Goal: Communication & Community: Answer question/provide support

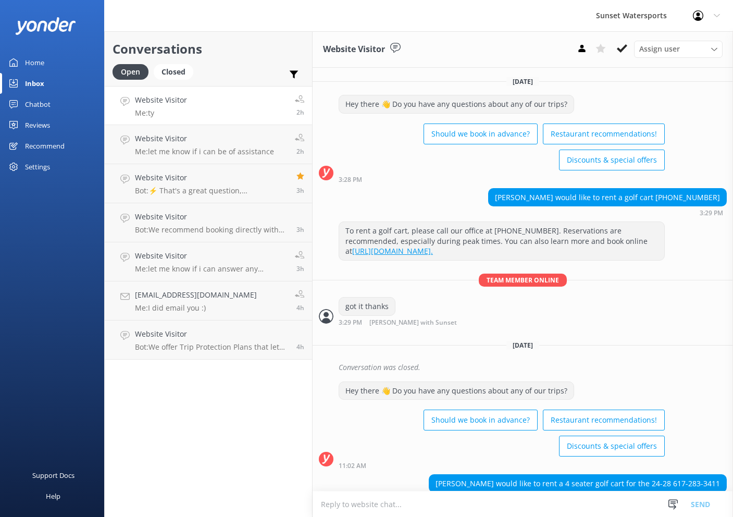
scroll to position [7517, 0]
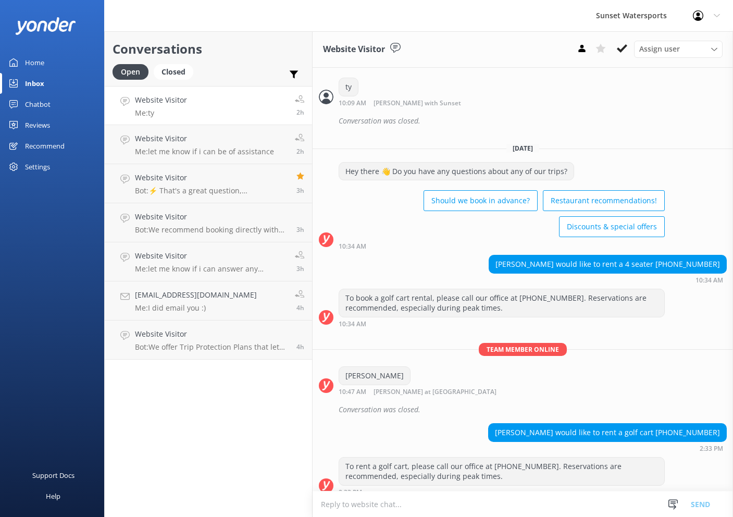
click at [221, 101] on link "Website Visitor Me: ty 2h" at bounding box center [208, 105] width 207 height 39
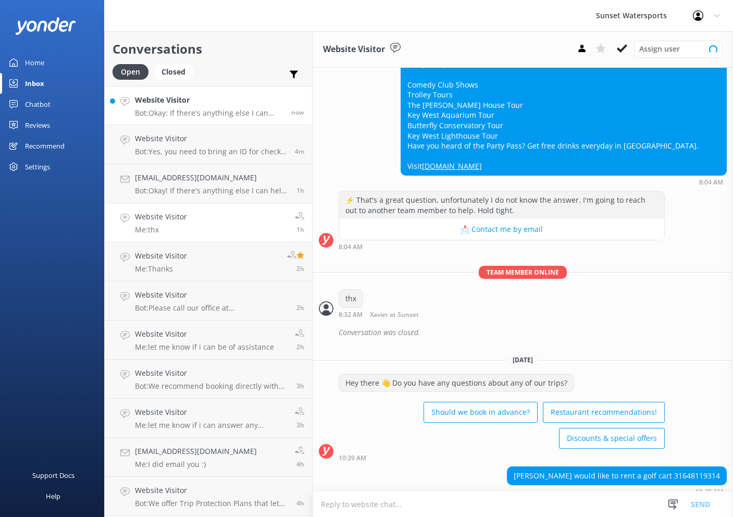
scroll to position [7661, 0]
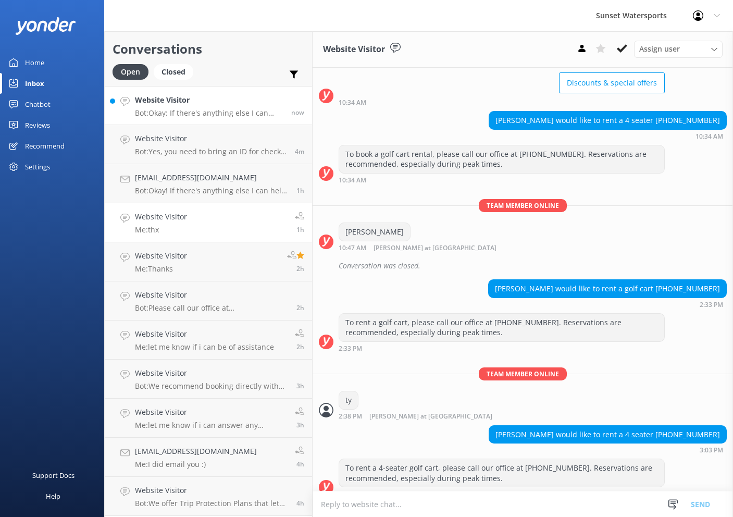
click at [208, 100] on h4 "Website Visitor" at bounding box center [209, 99] width 149 height 11
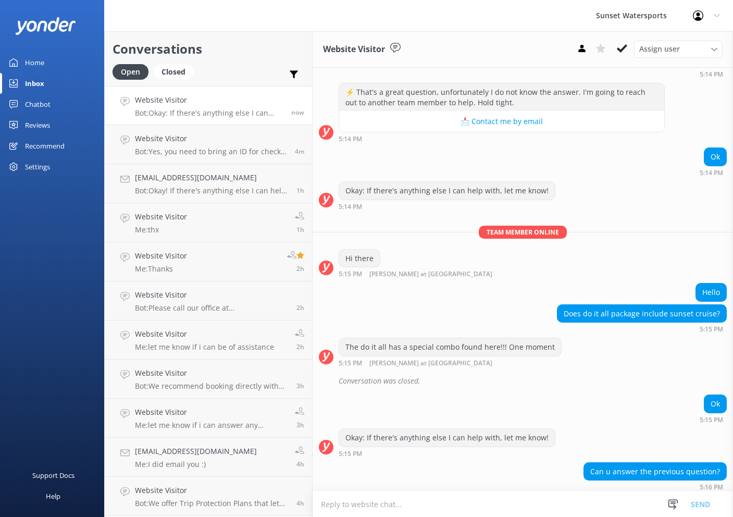
scroll to position [203, 0]
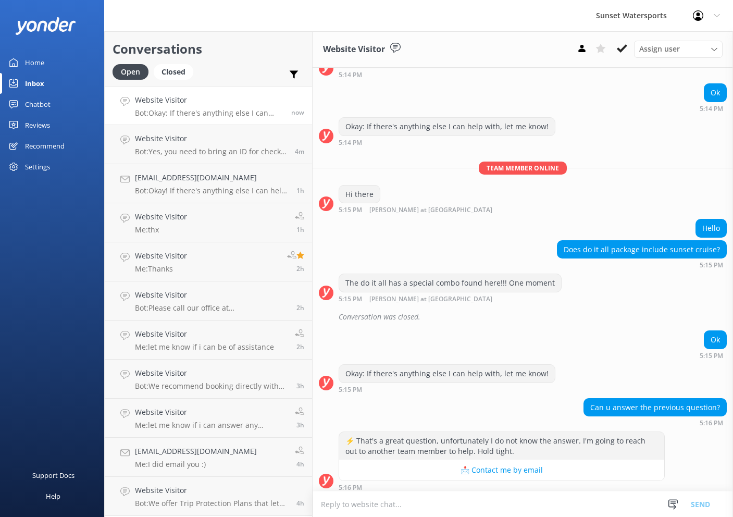
click at [473, 499] on textarea at bounding box center [523, 505] width 421 height 26
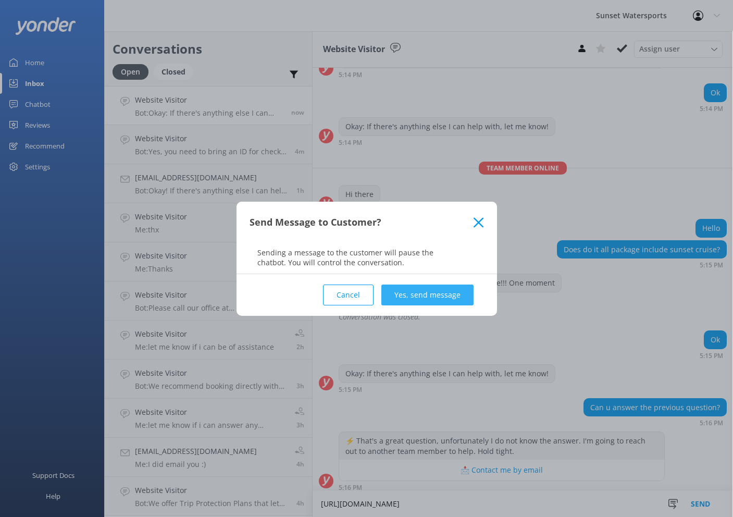
type textarea "https://tinyurl.com/sunsetdoitall"
click at [409, 293] on button "Yes, send message" at bounding box center [428, 295] width 92 height 21
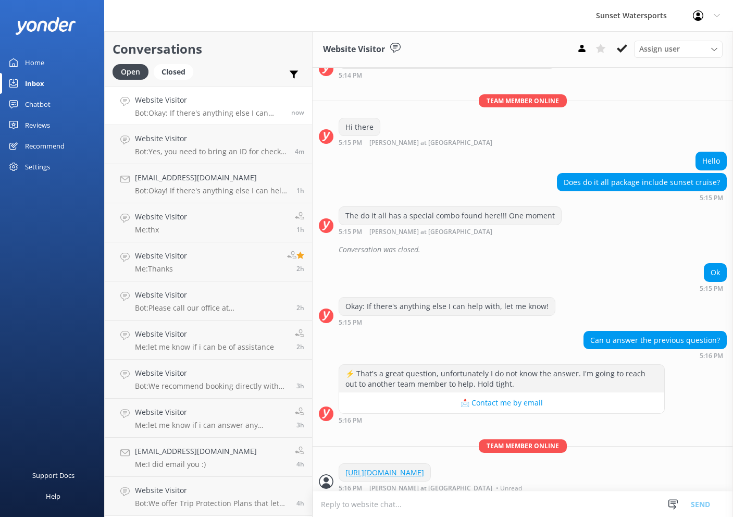
click at [452, 508] on textarea at bounding box center [523, 505] width 421 height 26
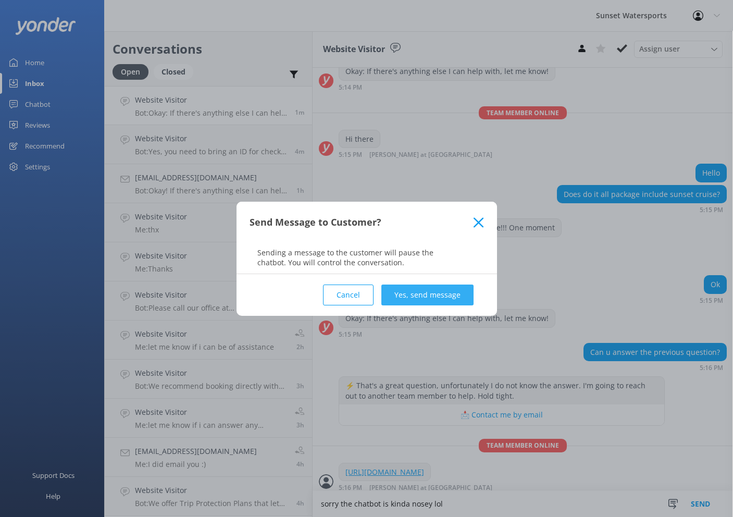
type textarea "sorry the chatbot is kinda nosey lol"
click at [420, 303] on button "Yes, send message" at bounding box center [428, 295] width 92 height 21
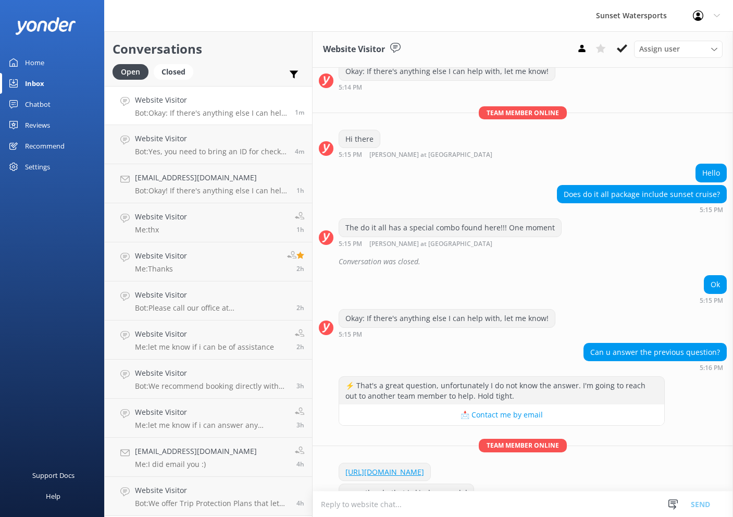
scroll to position [279, 0]
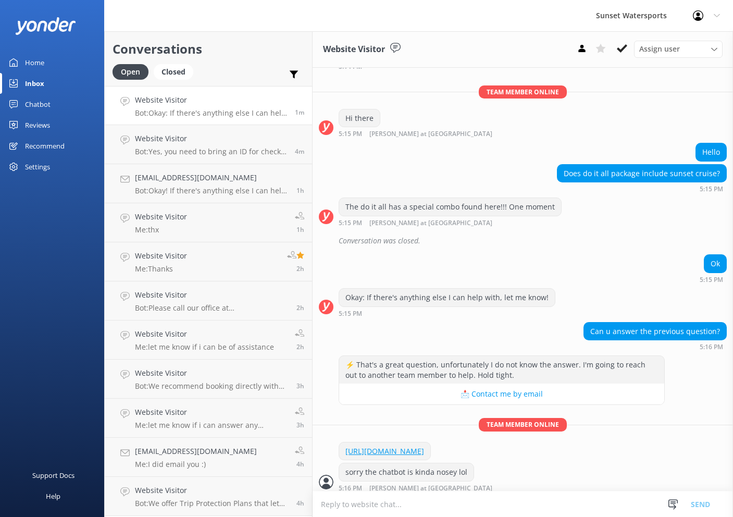
click at [388, 503] on textarea at bounding box center [523, 505] width 421 height 26
type textarea "on that link you should be able to book for doitall combos!!!"
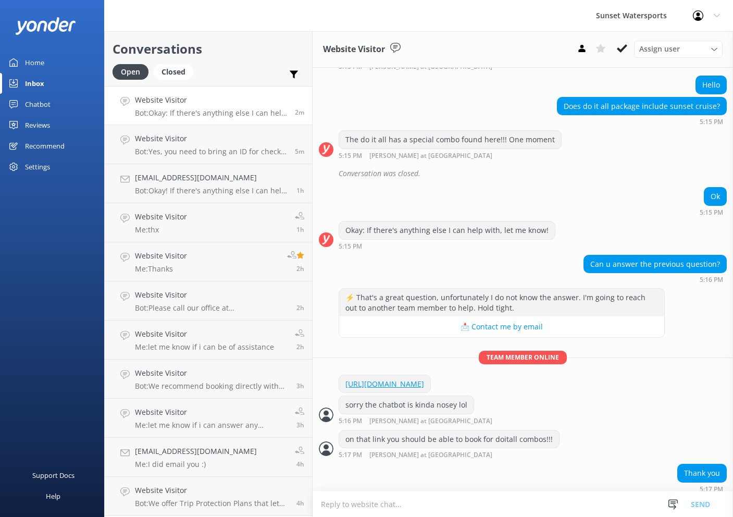
scroll to position [389, 0]
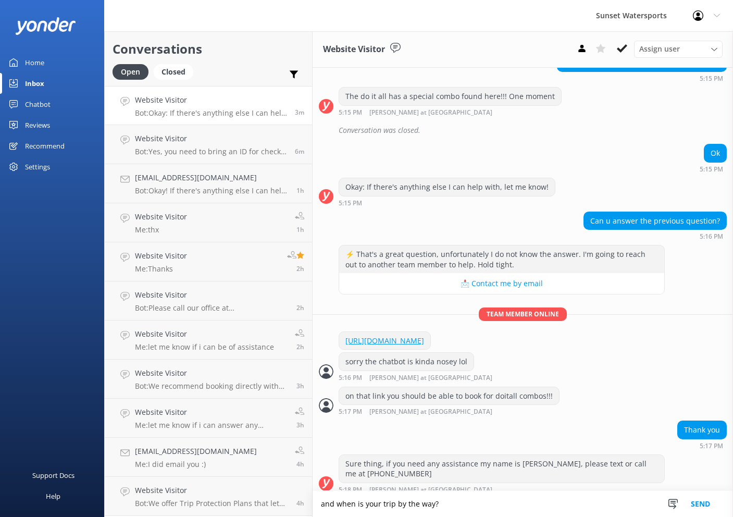
type textarea "and when is your trip by the way?"
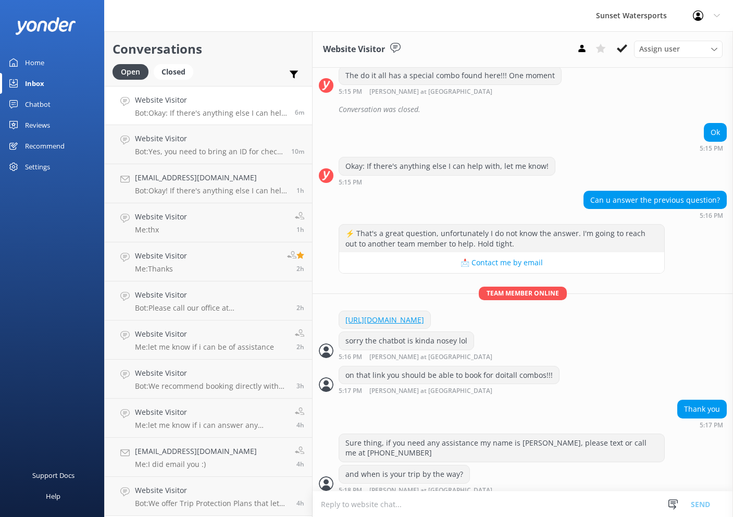
click at [238, 101] on h4 "Website Visitor" at bounding box center [211, 99] width 152 height 11
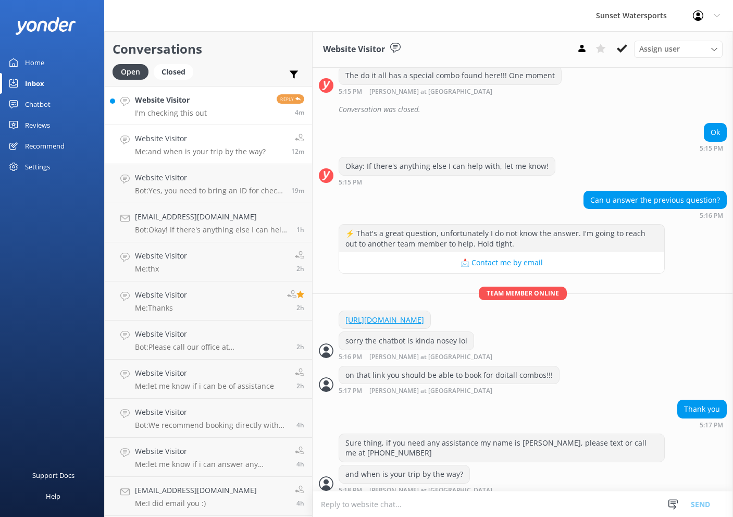
click at [214, 112] on link "Website Visitor I'm checking this out Reply 4m" at bounding box center [208, 105] width 207 height 39
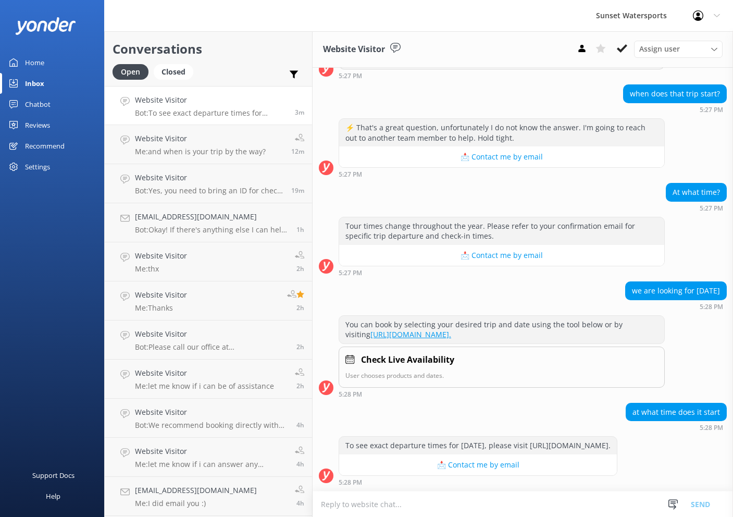
scroll to position [424, 0]
click at [481, 506] on textarea at bounding box center [523, 505] width 421 height 26
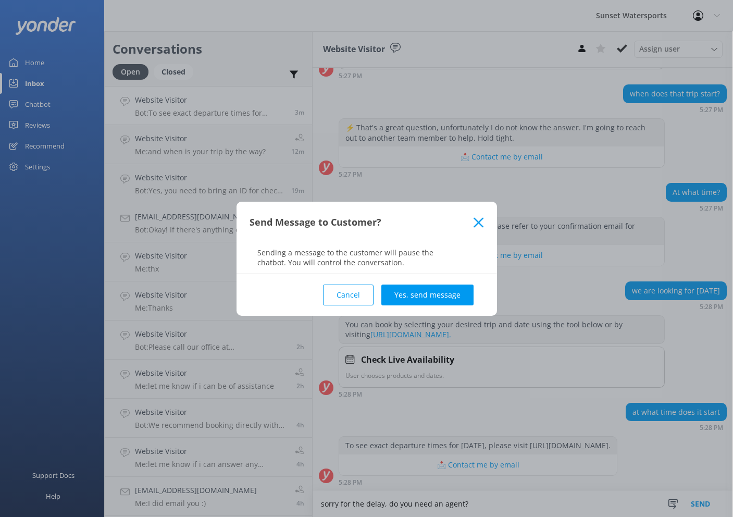
type textarea "sorry for the delay, do you need an agent?"
click at [481, 506] on div "Send Message to Customer? Sending a message to the customer will pause the chat…" at bounding box center [366, 258] width 733 height 517
click at [451, 302] on button "Yes, send message" at bounding box center [428, 295] width 92 height 21
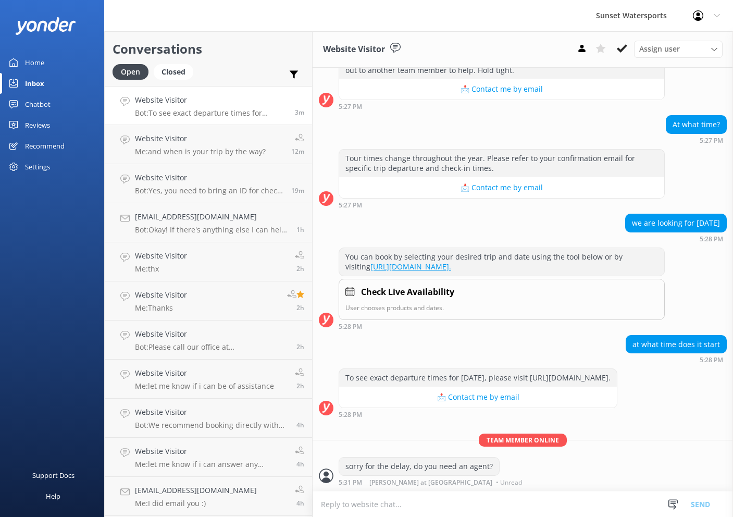
scroll to position [491, 0]
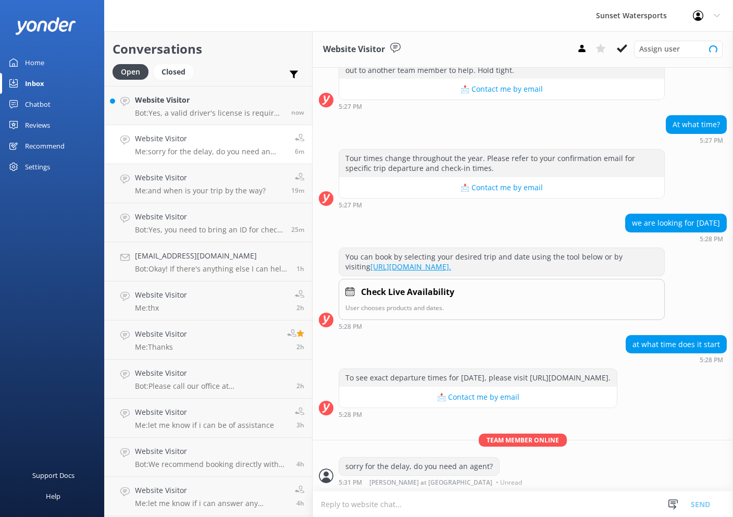
scroll to position [491, 0]
click at [260, 112] on p "Bot: Yes, a valid driver's license is required to operate a jet ski in Key West…" at bounding box center [209, 112] width 149 height 9
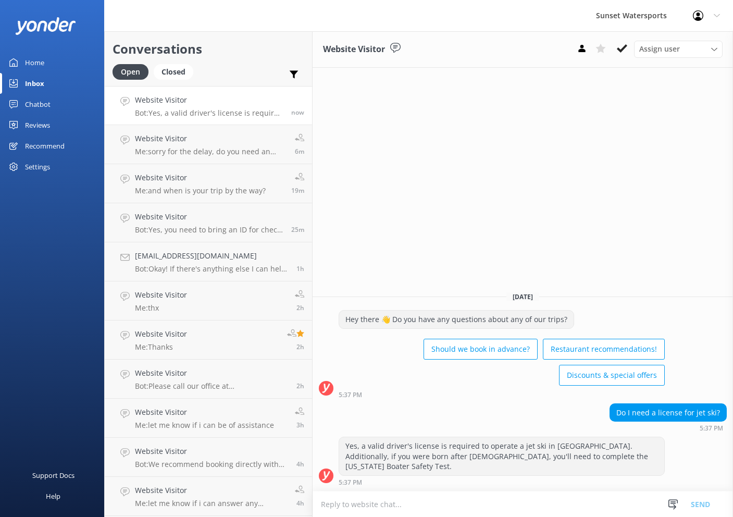
click at [495, 512] on textarea at bounding box center [523, 505] width 421 height 26
type textarea "you do not need a drivers license. you need to be 16 or 17 wit a parent or 18 t…"
drag, startPoint x: 634, startPoint y: 502, endPoint x: 399, endPoint y: 473, distance: 236.9
click at [399, 473] on div "Website Visitor Assign user Nathan at Sunset Dave with Sunset Henry with Sunset…" at bounding box center [523, 274] width 421 height 486
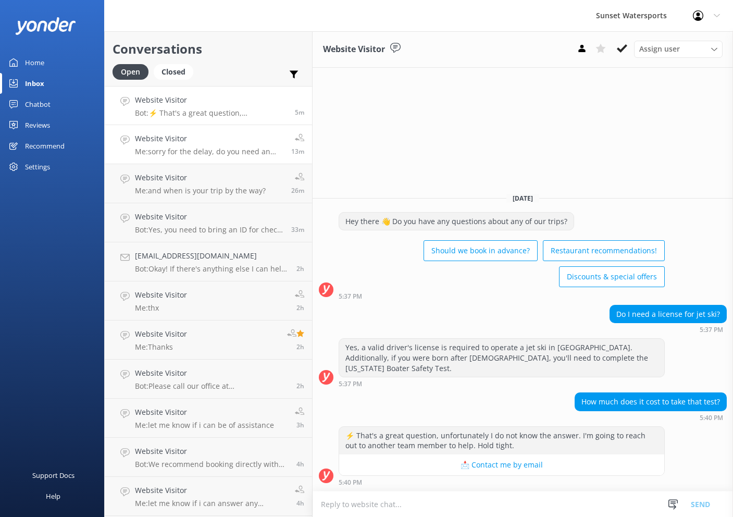
click at [228, 145] on div "Website Visitor Me: sorry for the delay, do you need an agent?" at bounding box center [209, 144] width 149 height 23
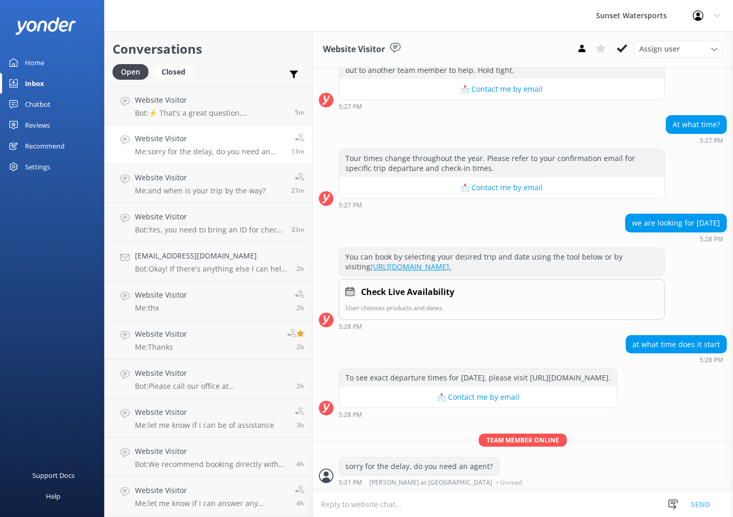
scroll to position [491, 0]
click at [619, 50] on use at bounding box center [622, 48] width 10 height 8
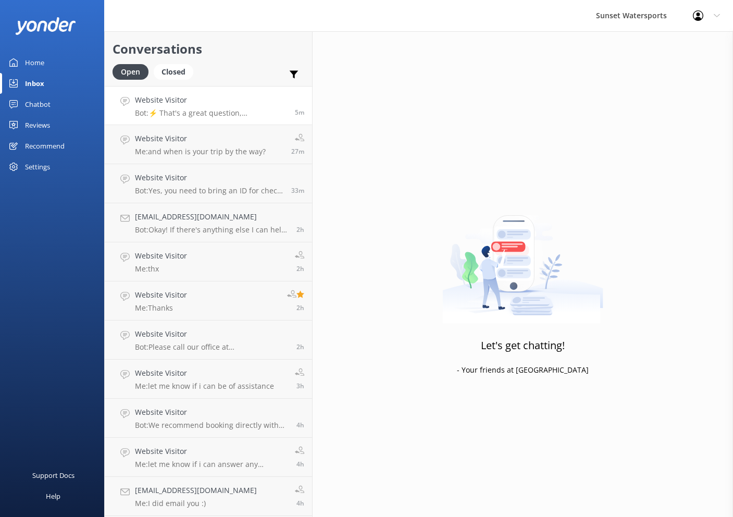
click at [211, 120] on link "Website Visitor Bot: ⚡ That's a great question, unfortunately I do not know the…" at bounding box center [208, 105] width 207 height 39
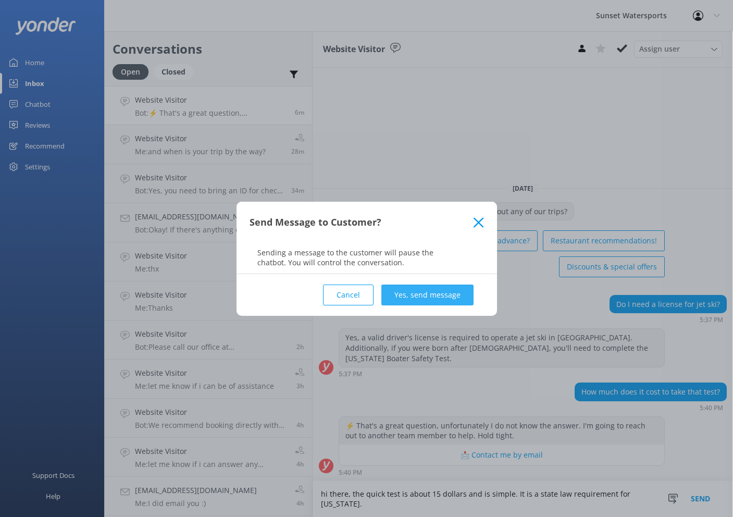
type textarea "hi there, the quick test is about 15 dollars and is simple. It is a state law r…"
click at [439, 292] on button "Yes, send message" at bounding box center [428, 295] width 92 height 21
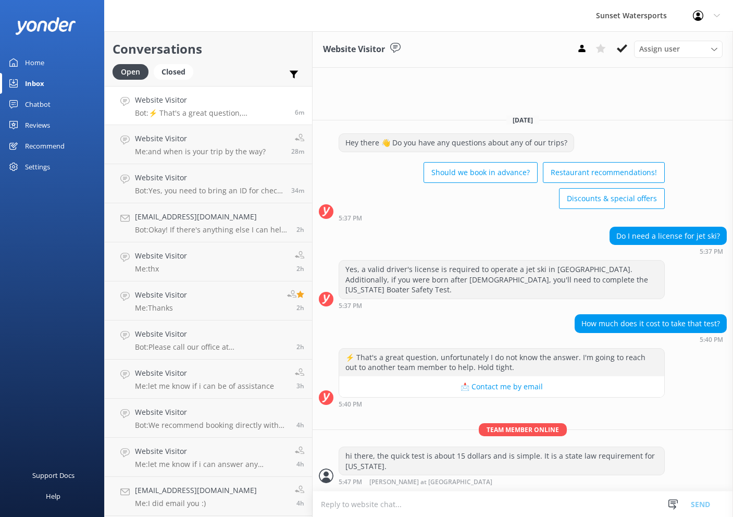
click at [447, 502] on textarea at bounding box center [523, 505] width 421 height 26
type textarea "h"
type textarea "what day are you looking to go?"
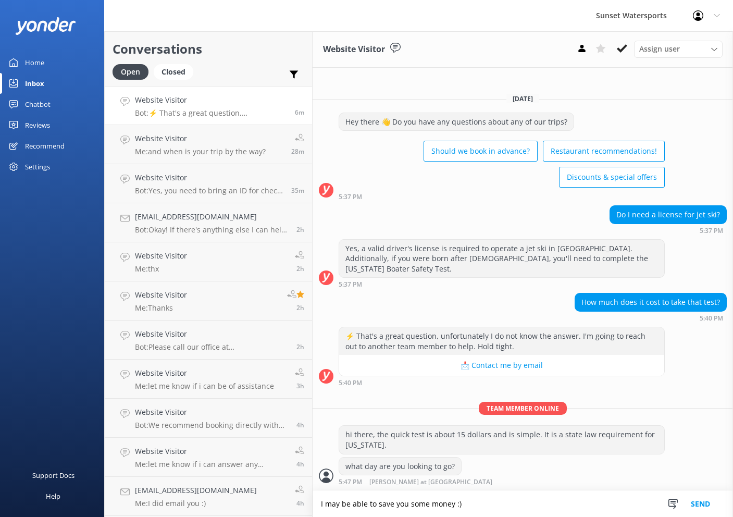
type textarea "I may be able to save you some money :)"
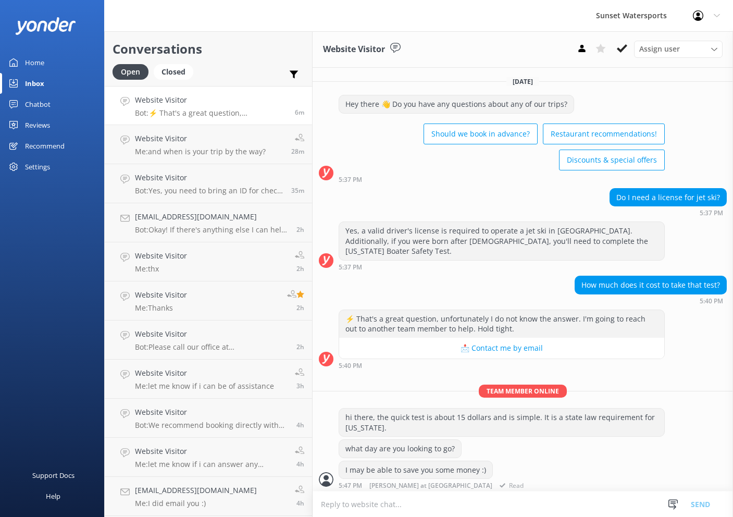
drag, startPoint x: 447, startPoint y: 502, endPoint x: 455, endPoint y: 471, distance: 32.2
click at [455, 471] on div "Website Visitor Assign user Nathan at Sunset Dave with Sunset Henry with Sunset…" at bounding box center [523, 274] width 421 height 486
click at [543, 426] on div "hi there, the quick test is about 15 dollars and is simple. It is a state law r…" at bounding box center [501, 423] width 325 height 28
click at [509, 454] on div "what day are you looking to go?" at bounding box center [523, 449] width 421 height 21
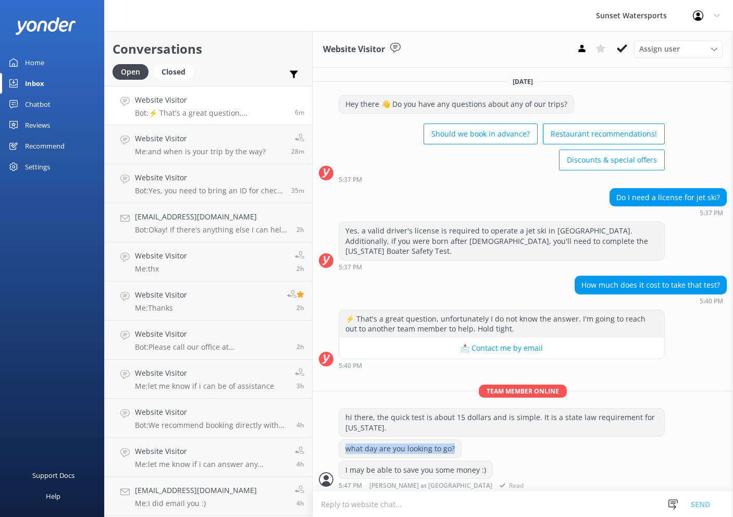
click at [509, 454] on div "what day are you looking to go?" at bounding box center [523, 449] width 421 height 21
click at [506, 508] on textarea at bounding box center [523, 505] width 421 height 26
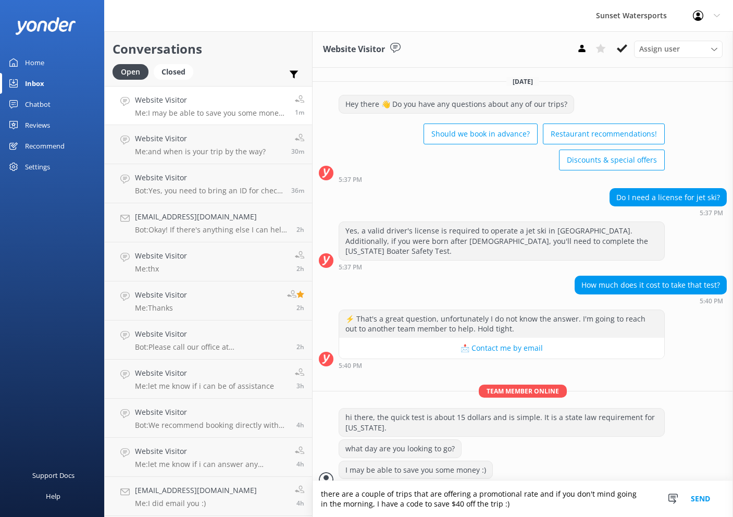
type textarea "there are a couple of trips that are offering a promotional rate and if you don…"
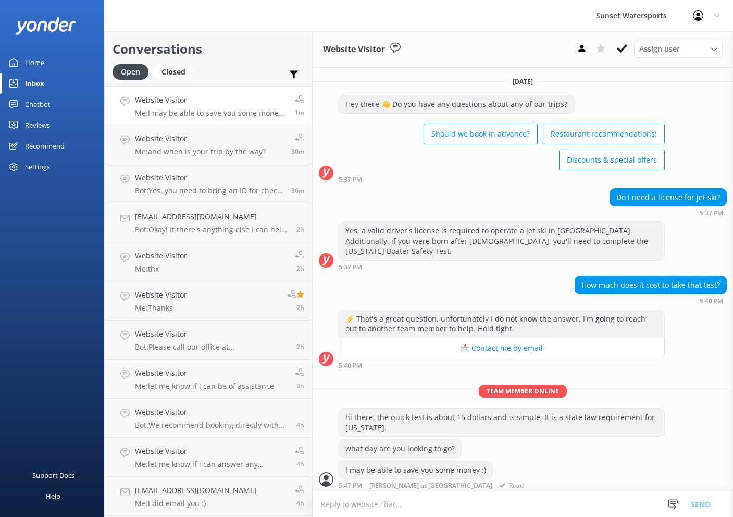
scroll to position [33, 0]
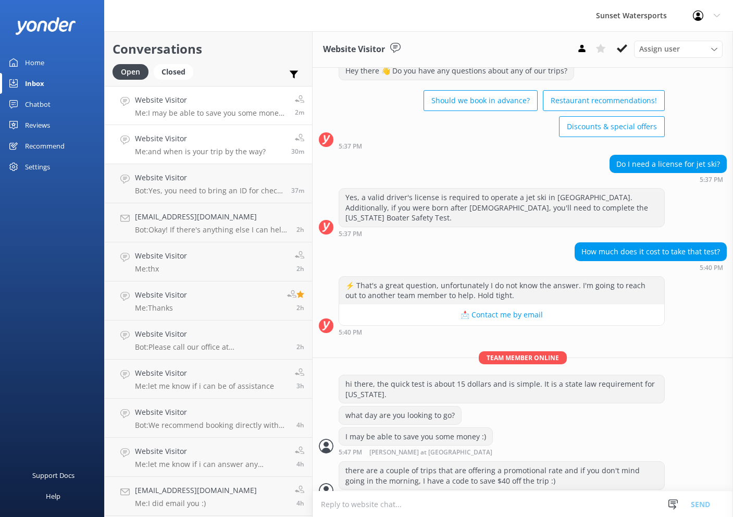
click at [216, 130] on link "Website Visitor Me: and when is your trip by the way? 30m" at bounding box center [208, 144] width 207 height 39
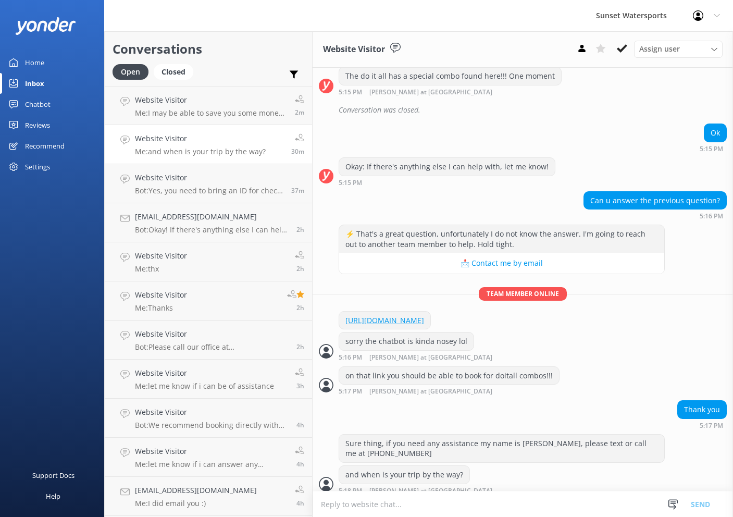
scroll to position [410, 0]
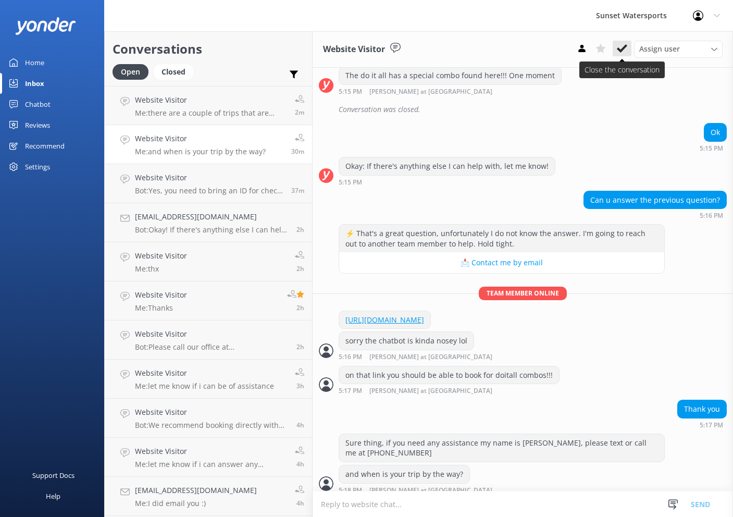
click at [620, 48] on icon at bounding box center [622, 48] width 10 height 10
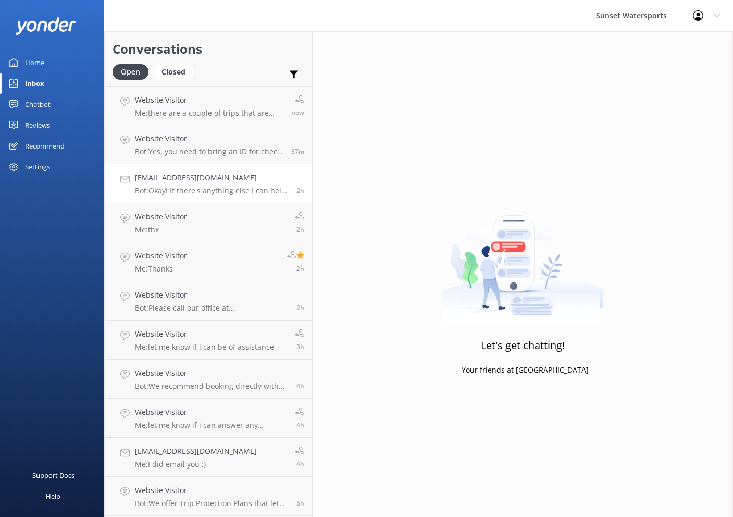
click at [242, 176] on h4 "Kaylaciara23@gmail.com" at bounding box center [212, 177] width 154 height 11
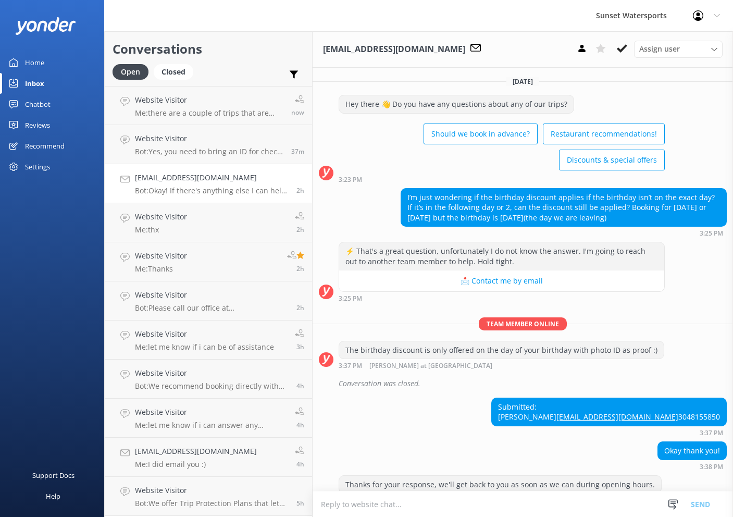
scroll to position [54, 0]
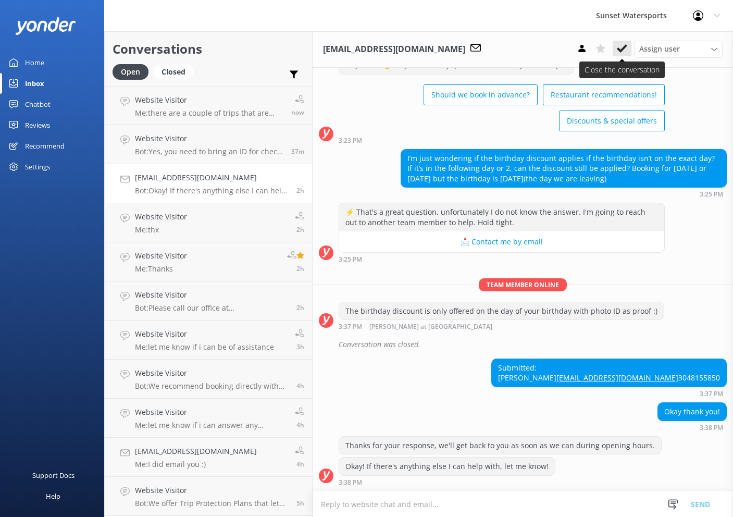
click at [618, 52] on icon at bounding box center [622, 48] width 10 height 10
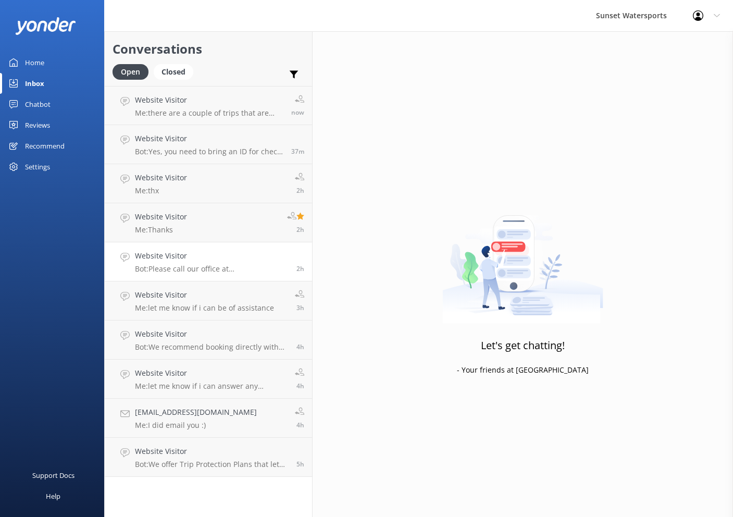
click at [229, 257] on h4 "Website Visitor" at bounding box center [212, 255] width 154 height 11
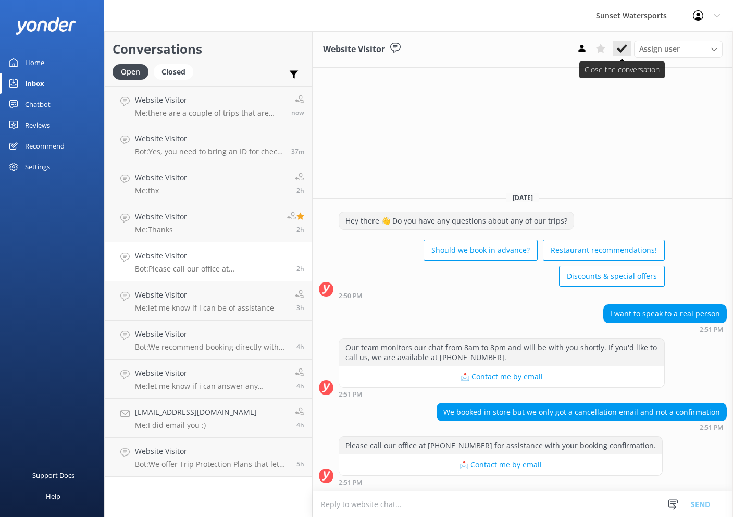
click at [622, 48] on icon at bounding box center [622, 48] width 10 height 10
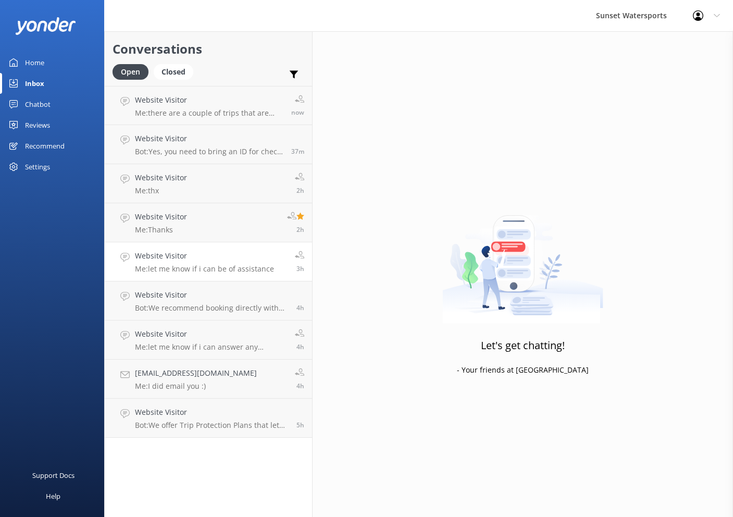
click at [241, 249] on link "Website Visitor Me: let me know if i can be of assistance 3h" at bounding box center [208, 261] width 207 height 39
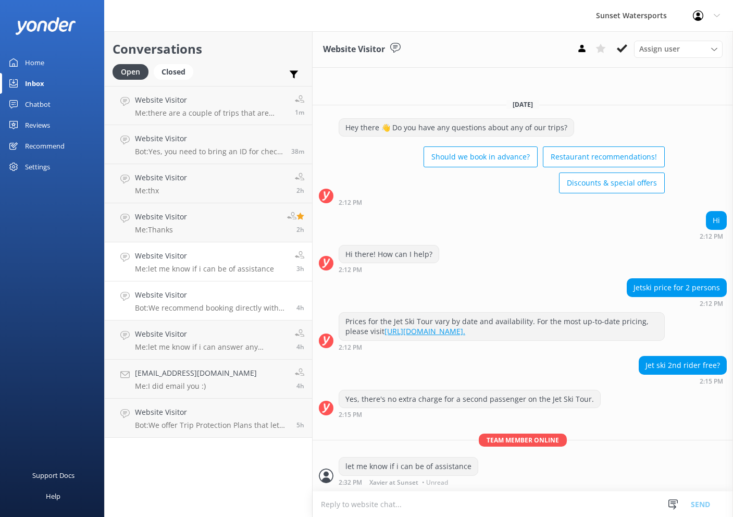
click at [208, 295] on h4 "Website Visitor" at bounding box center [212, 294] width 154 height 11
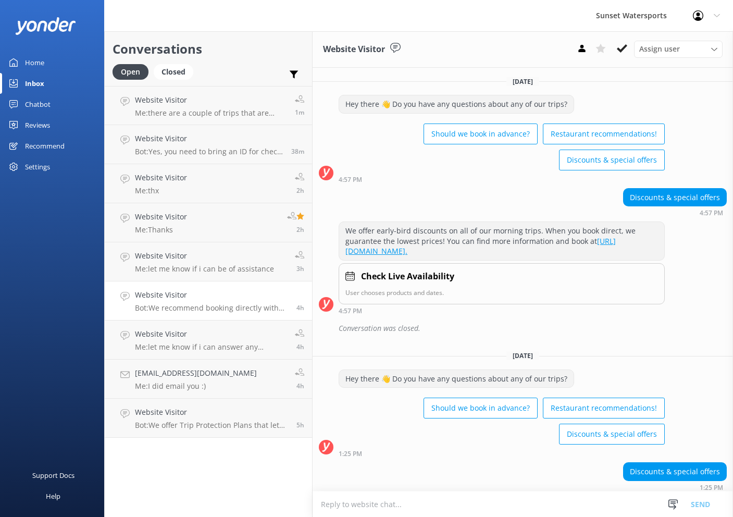
scroll to position [204, 0]
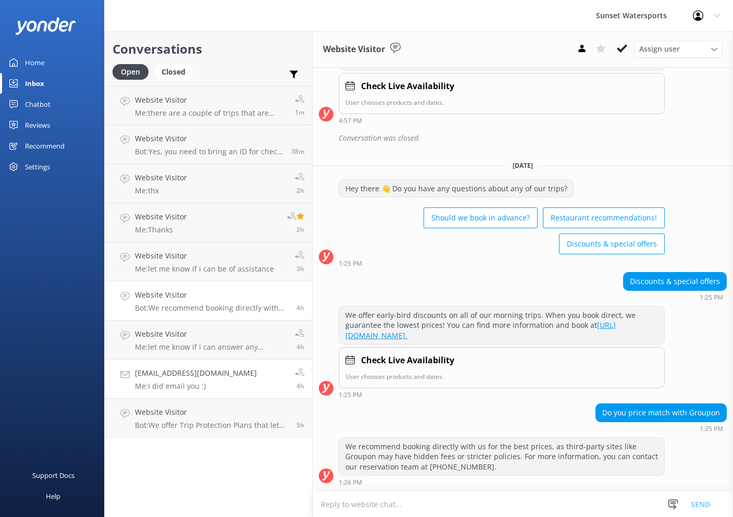
click at [241, 379] on link "arynayala23@gmail.com Me: I did email you :) 4h" at bounding box center [208, 379] width 207 height 39
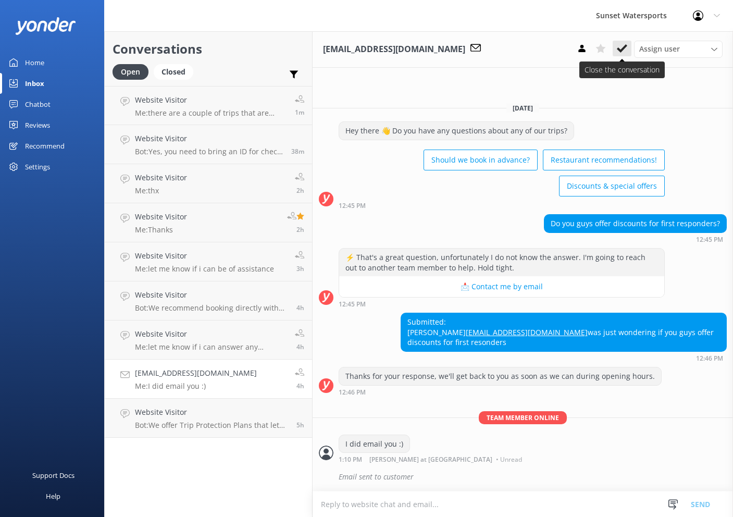
click at [623, 53] on icon at bounding box center [622, 48] width 10 height 10
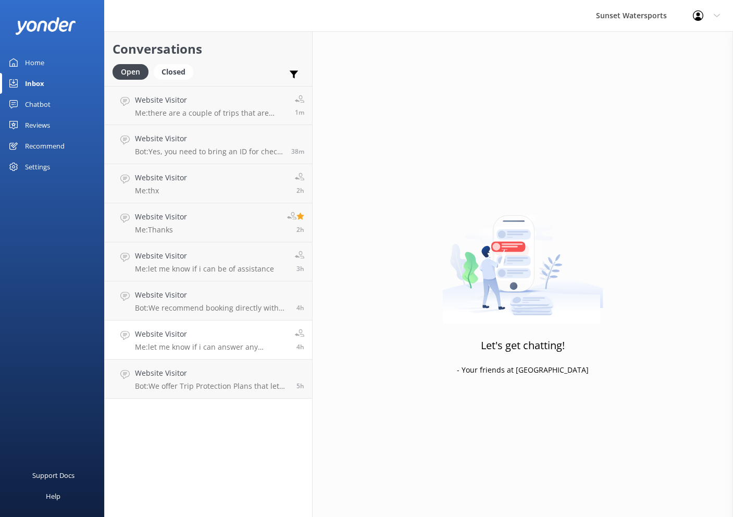
click at [241, 333] on h4 "Website Visitor" at bounding box center [211, 333] width 152 height 11
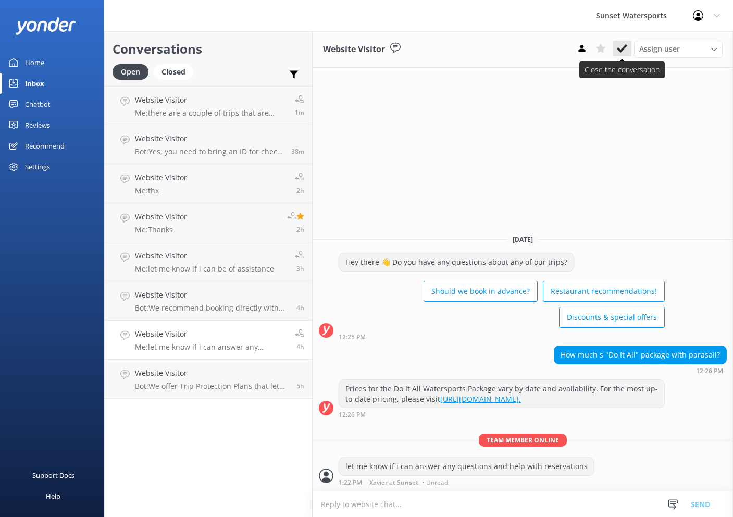
click at [622, 48] on icon at bounding box center [622, 48] width 10 height 10
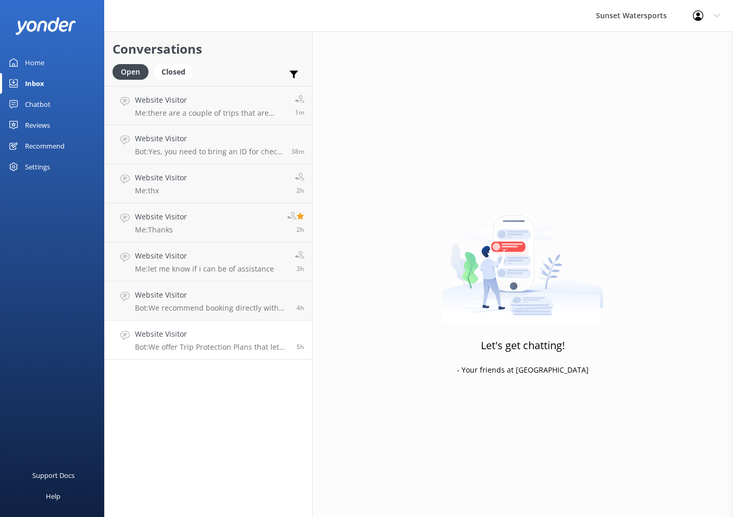
click at [226, 330] on h4 "Website Visitor" at bounding box center [212, 333] width 154 height 11
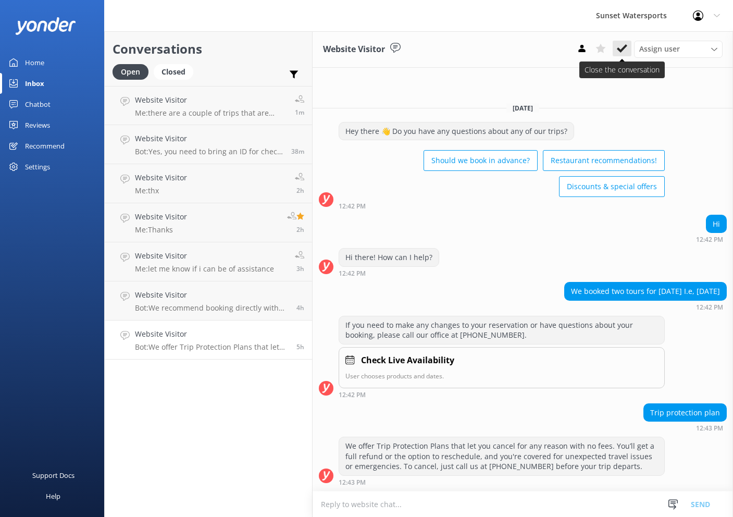
click at [625, 51] on icon at bounding box center [622, 48] width 10 height 10
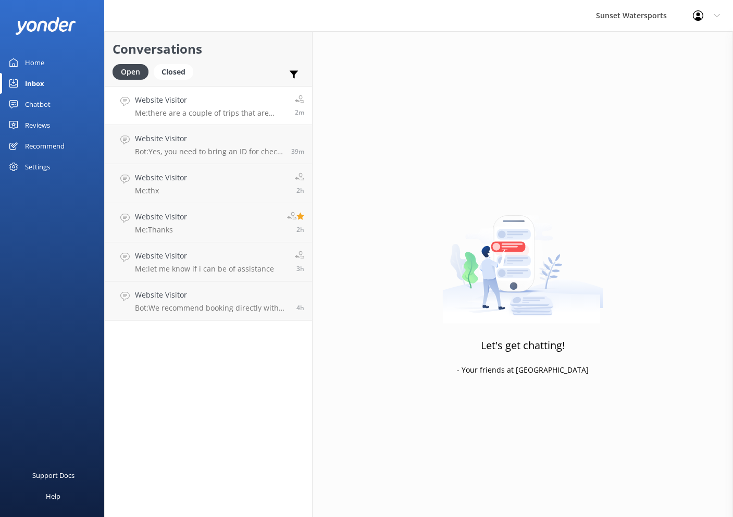
click at [244, 100] on h4 "Website Visitor" at bounding box center [211, 99] width 152 height 11
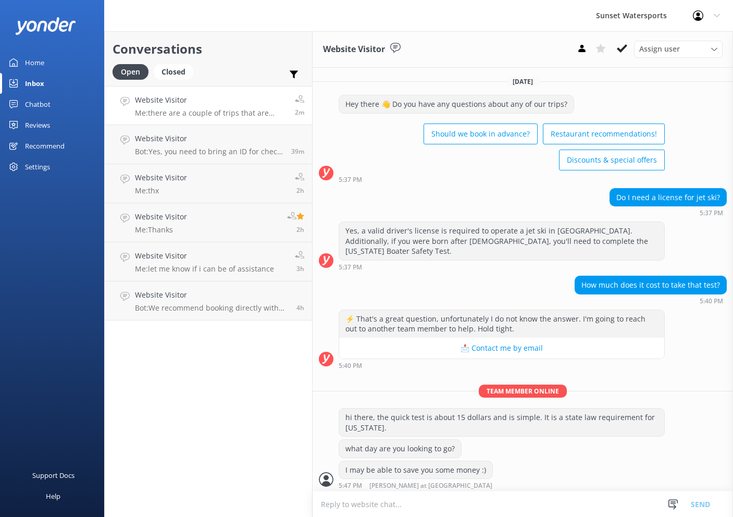
scroll to position [33, 0]
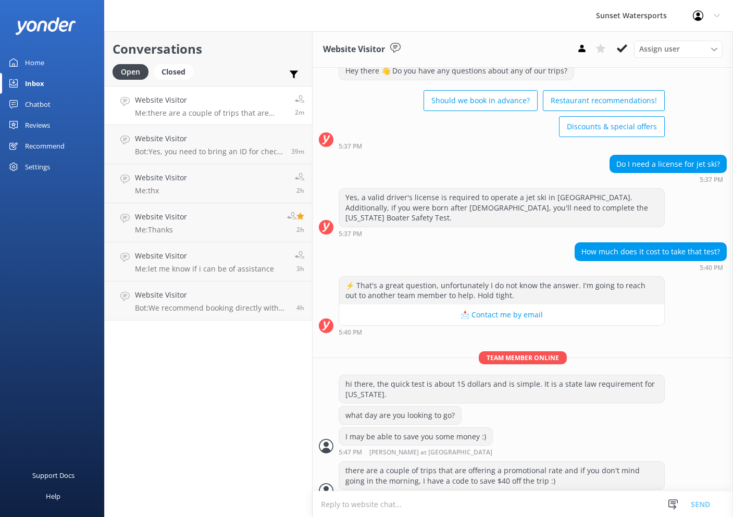
click at [500, 508] on textarea at bounding box center [523, 505] width 421 height 26
type textarea "f"
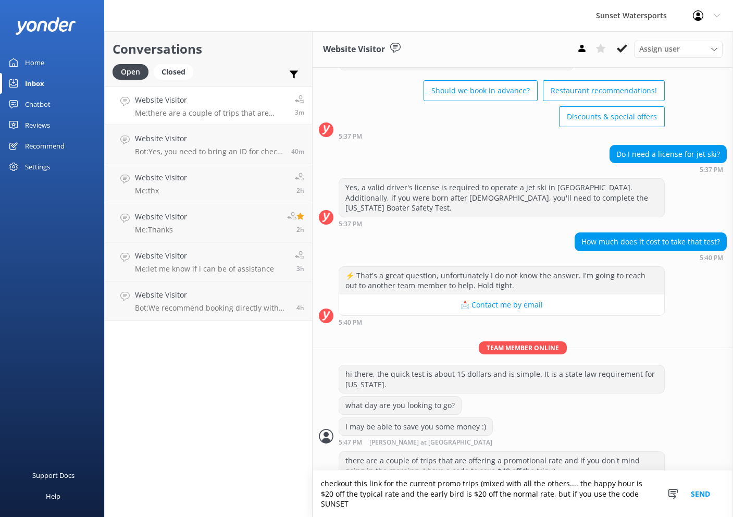
scroll to position [53, 0]
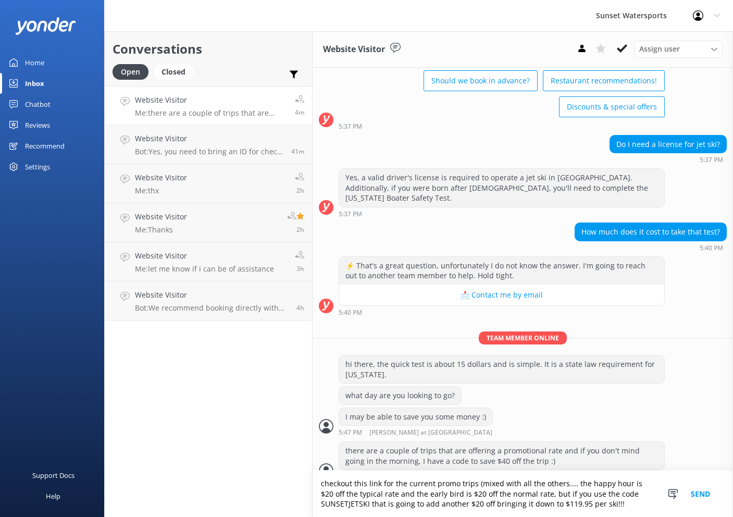
type textarea "checkout this link for the current promo trips (mixed with all the others.... t…"
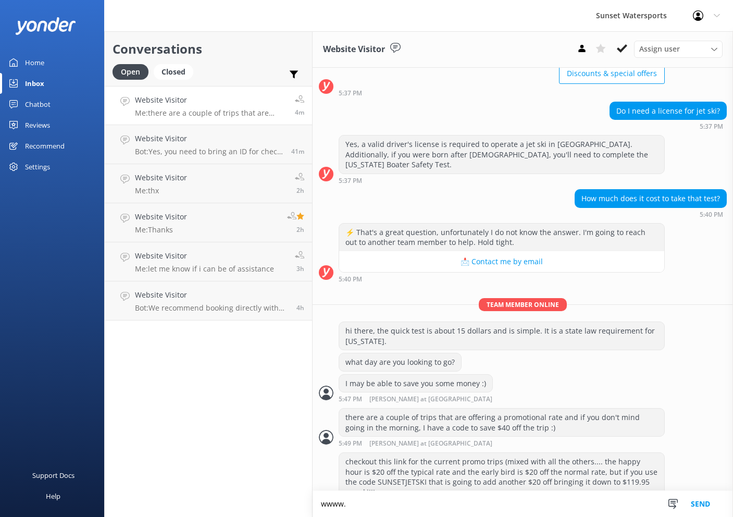
scroll to position [87, 0]
type textarea "w"
paste textarea "https://fareharbor.com/embeds/book/sunsetwatersportskeywest/items/?flow=634271&…"
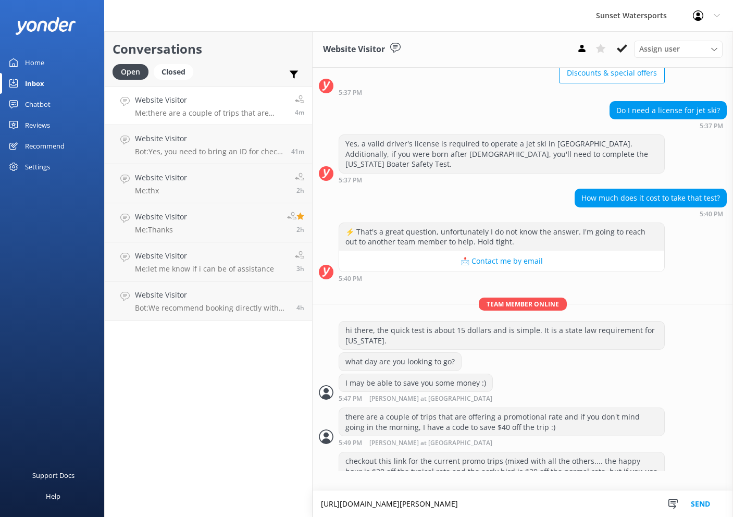
scroll to position [107, 0]
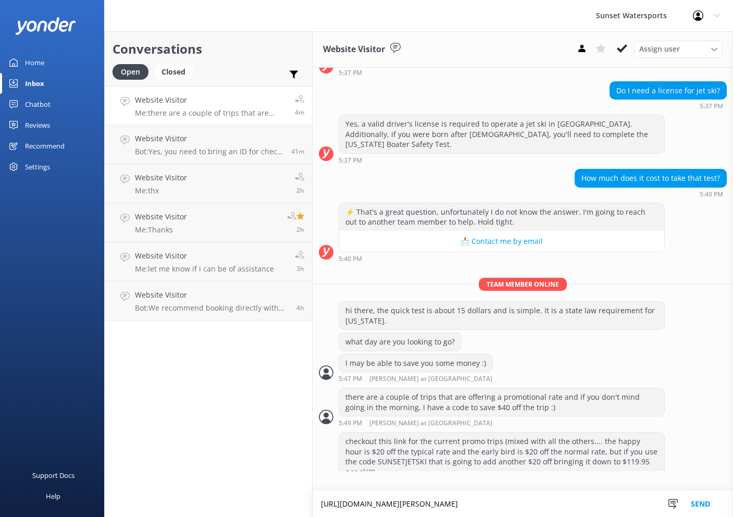
type textarea "https://fareharbor.com/embeds/book/sunsetwatersportskeywest/items/?flow=634271&…"
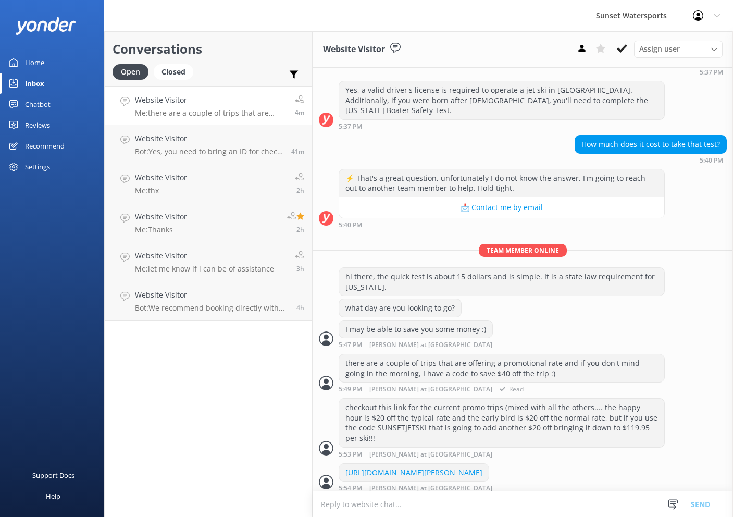
scroll to position [0, 0]
click at [622, 45] on icon at bounding box center [622, 48] width 10 height 10
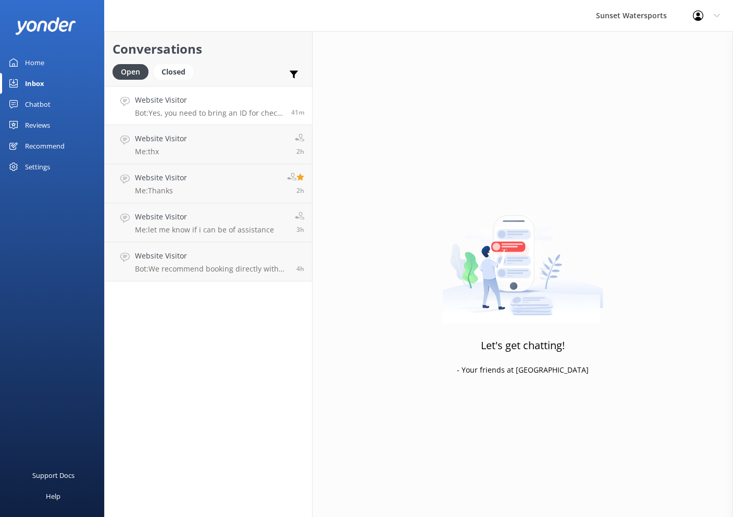
click at [218, 100] on h4 "Website Visitor" at bounding box center [209, 99] width 149 height 11
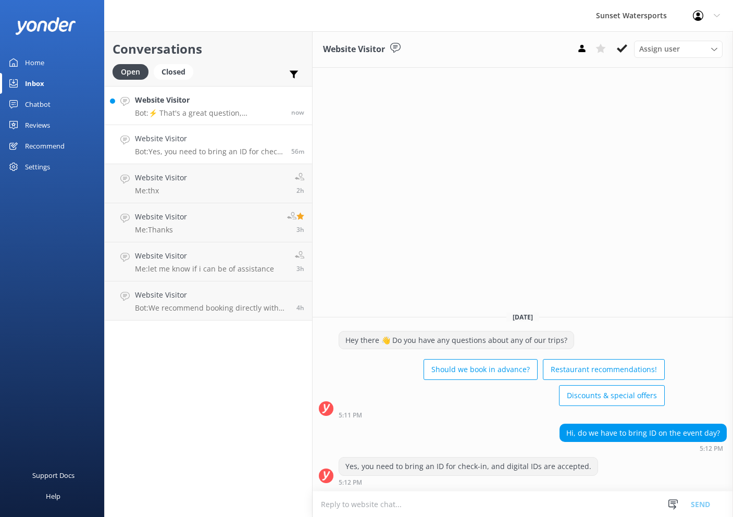
click at [218, 118] on link "Website Visitor Bot: ⚡ That's a great question, unfortunately I do not know the…" at bounding box center [208, 105] width 207 height 39
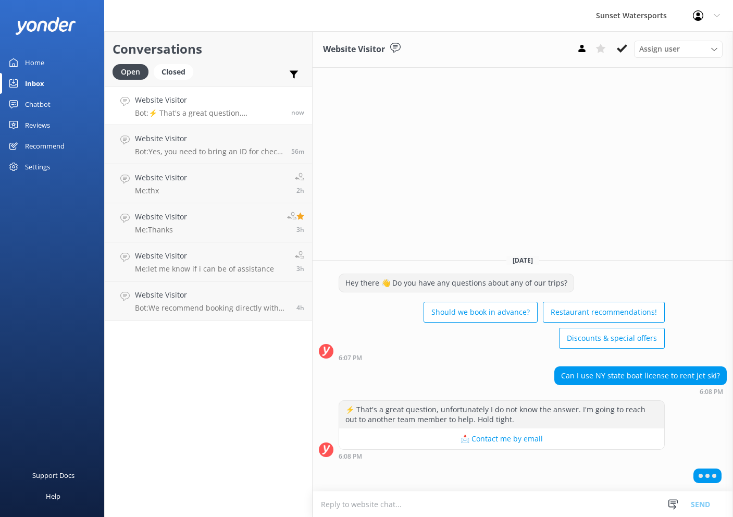
click at [418, 506] on textarea at bounding box center [523, 505] width 421 height 26
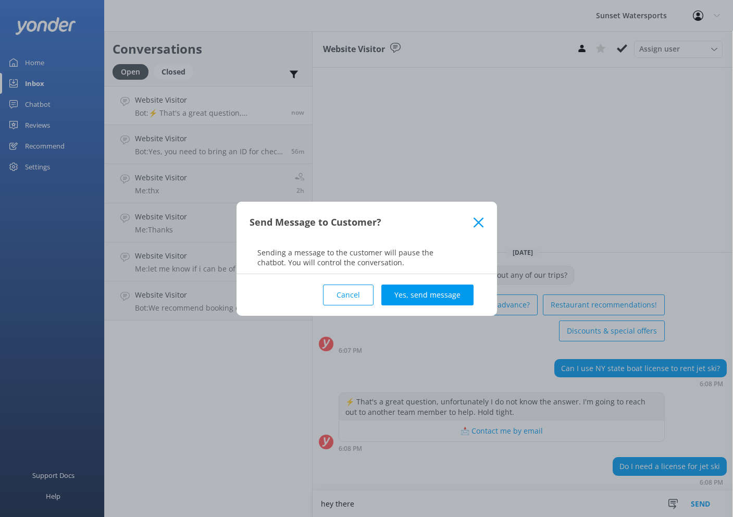
type textarea "hey there"
click at [418, 506] on div "Send Message to Customer? Sending a message to the customer will pause the chat…" at bounding box center [366, 258] width 733 height 517
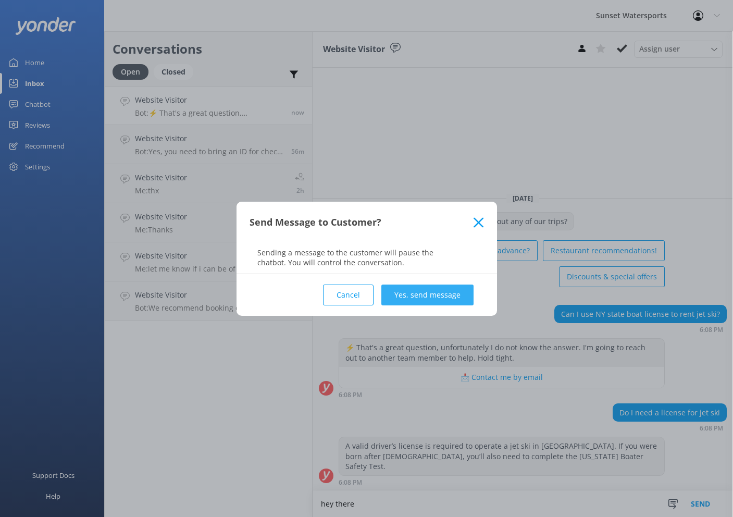
click at [420, 293] on button "Yes, send message" at bounding box center [428, 295] width 92 height 21
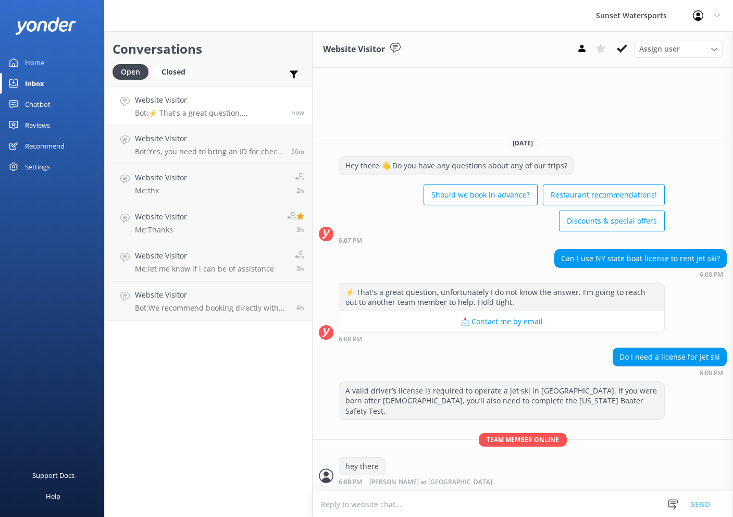
click at [416, 501] on textarea at bounding box center [523, 505] width 421 height 26
type textarea "n"
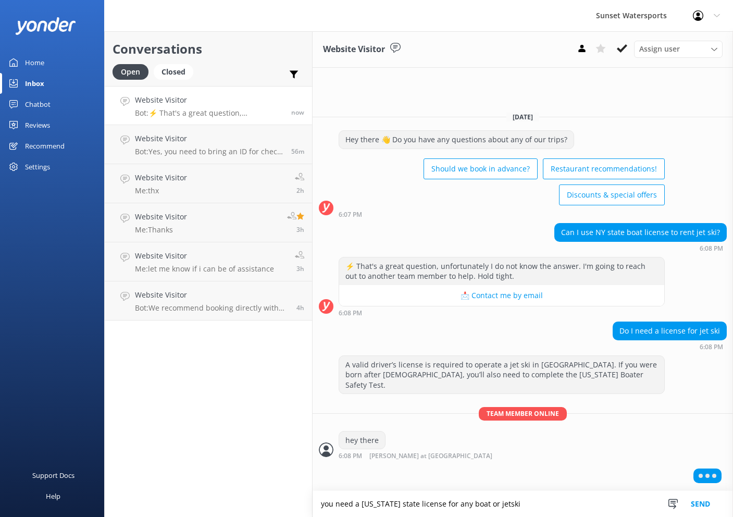
type textarea "you need a Florida state license for any boat or jetski"
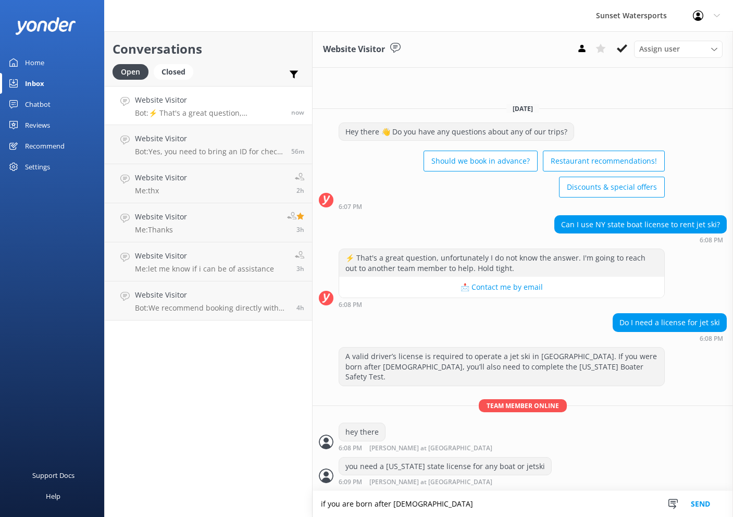
type textarea "if you are born after 1988"
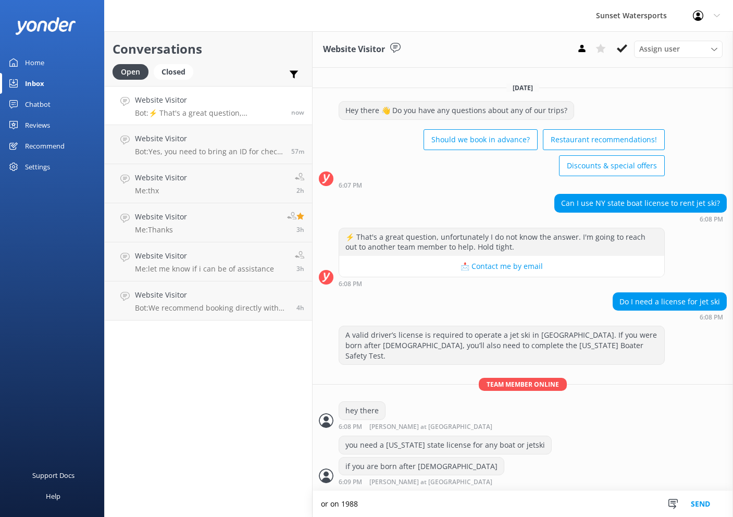
type textarea "or on 1988"
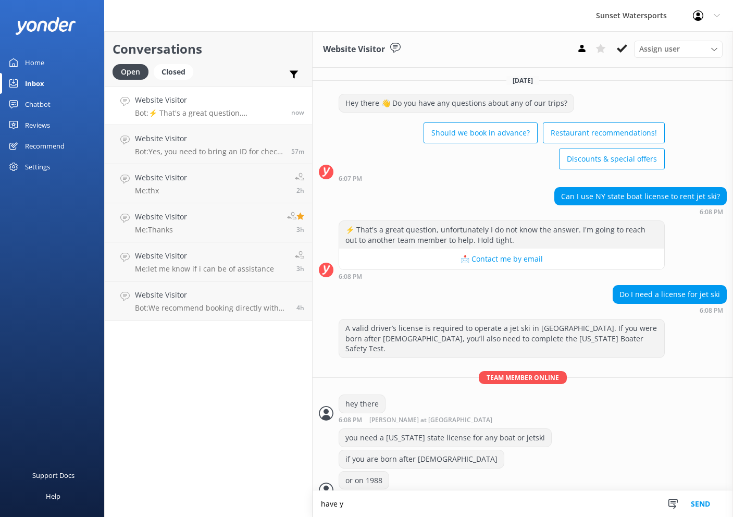
scroll to position [26, 0]
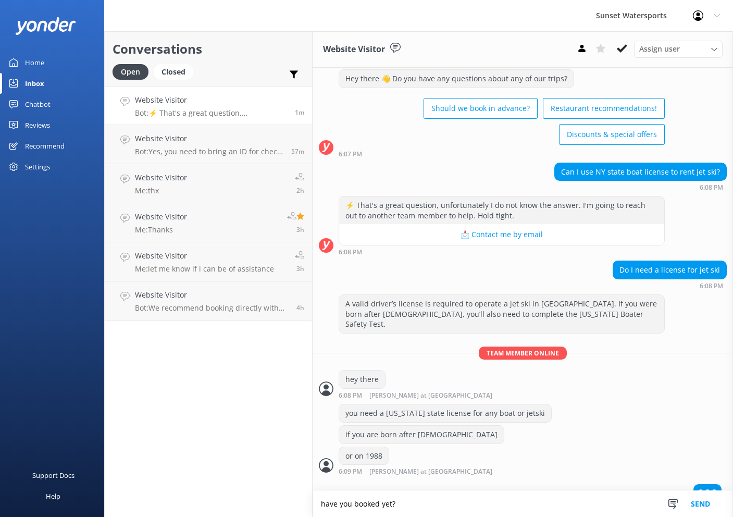
type textarea "have you booked yet?"
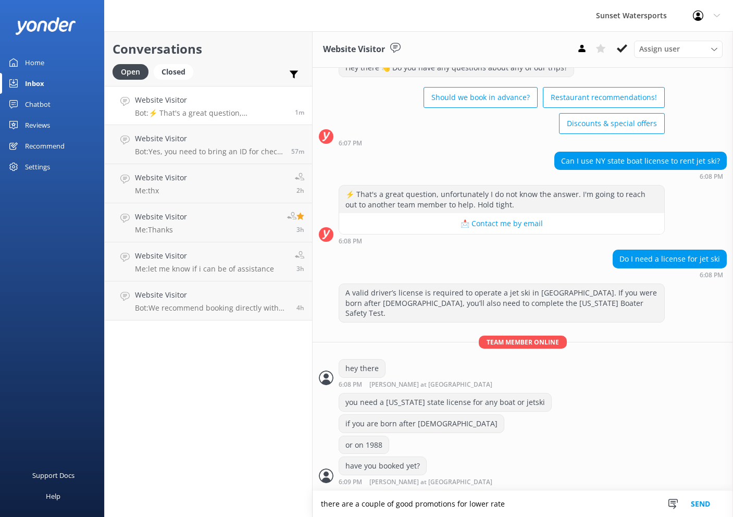
scroll to position [22, 0]
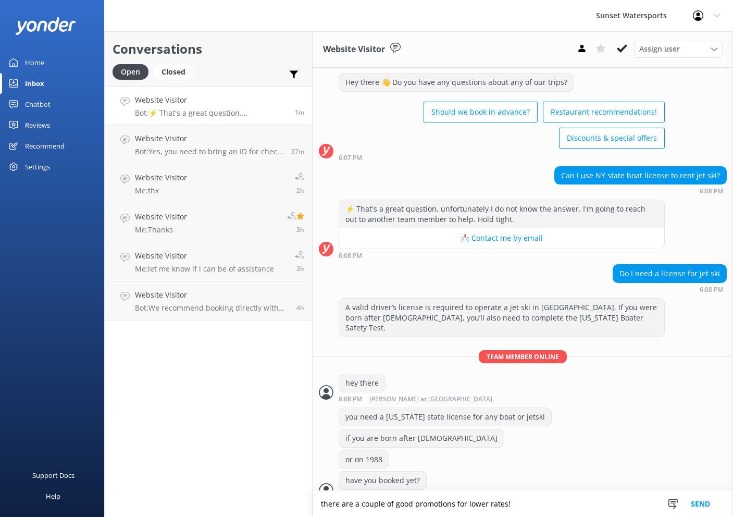
type textarea "there are a couple of good promotions for lower rates!"
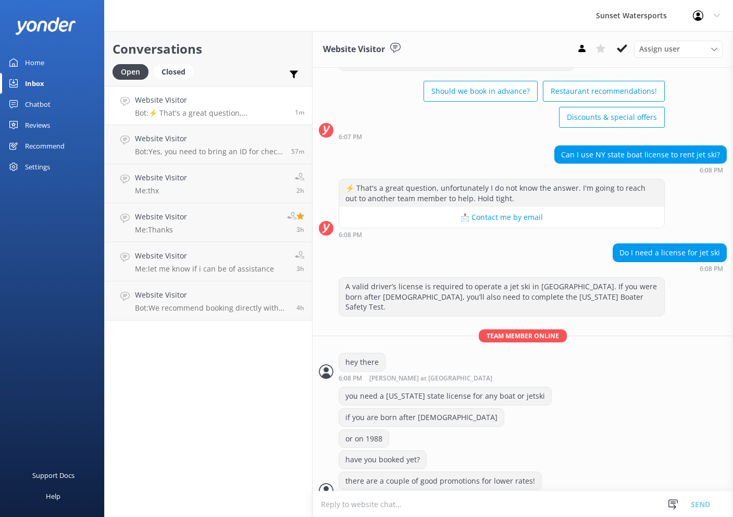
scroll to position [67, 0]
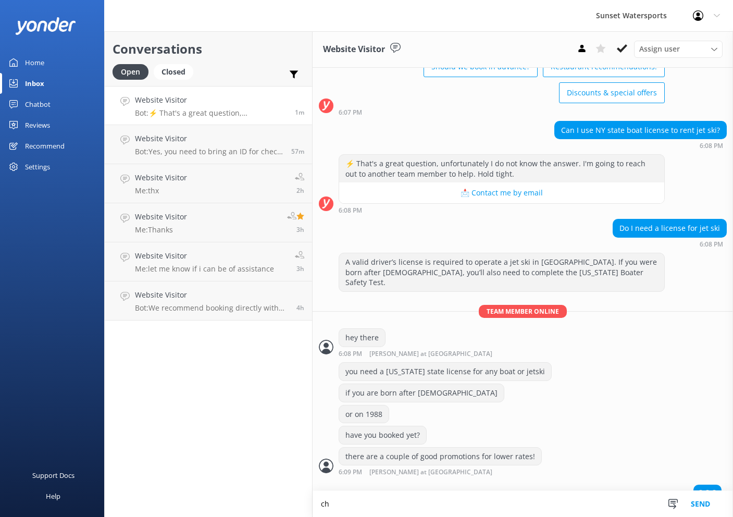
type textarea "c"
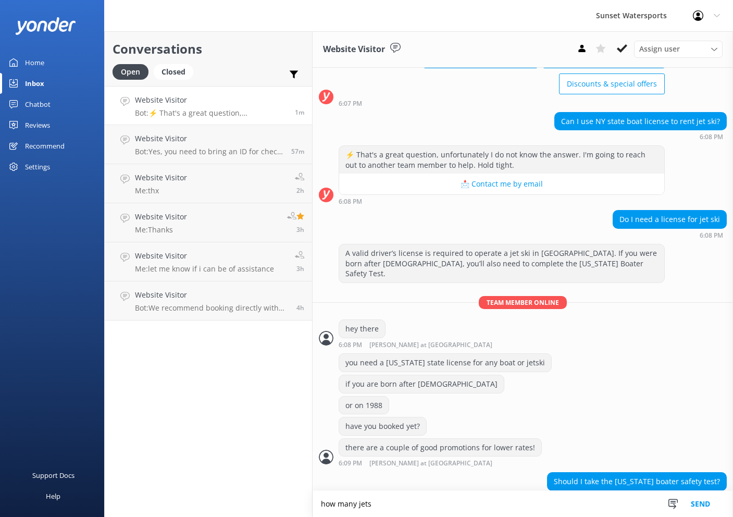
scroll to position [101, 0]
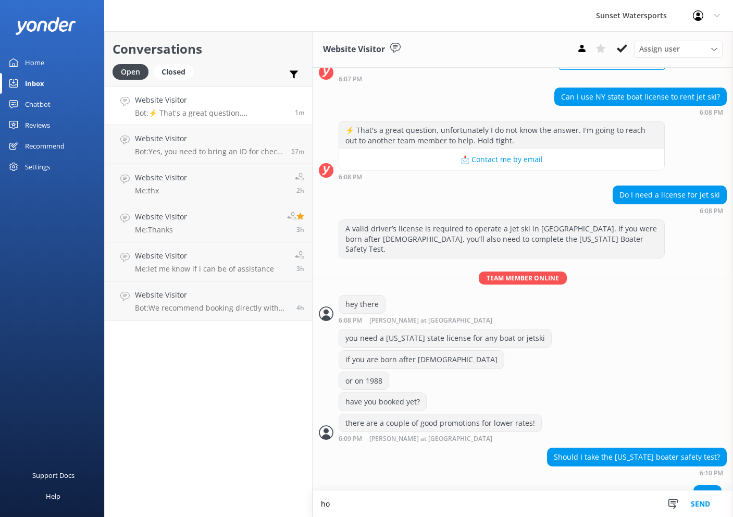
type textarea "h"
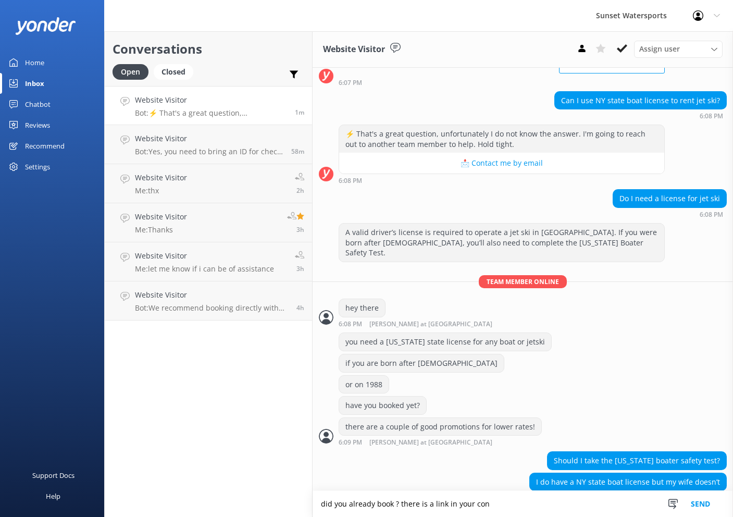
scroll to position [121, 0]
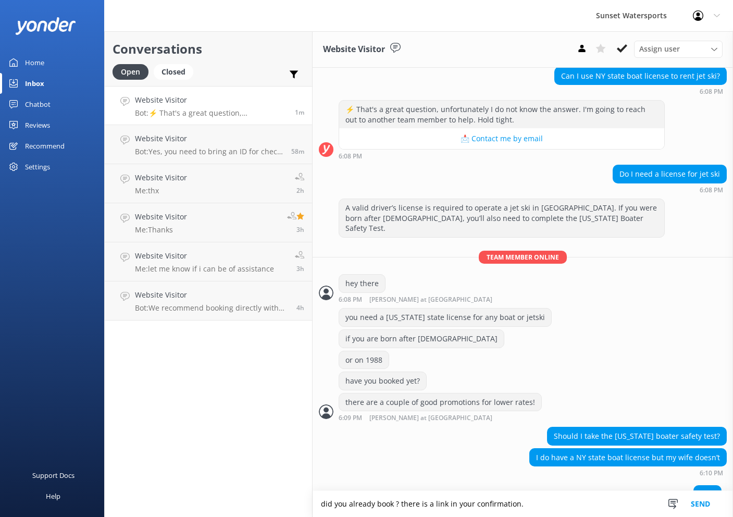
type textarea "did you already book ? there is a link in your confirmation."
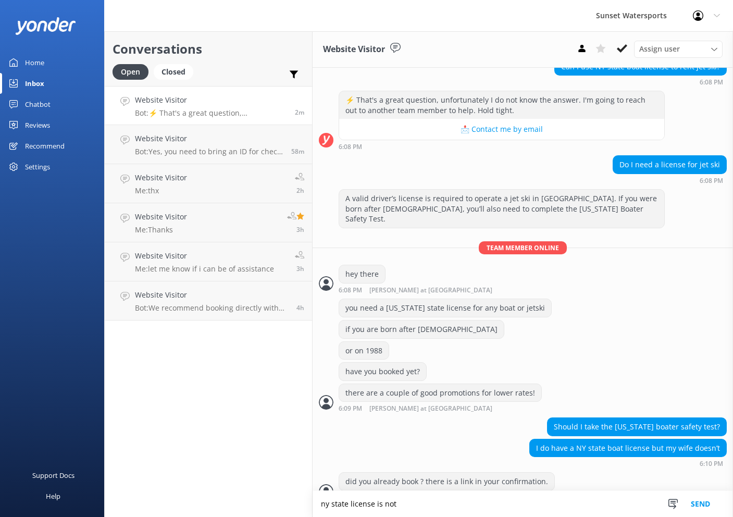
scroll to position [164, 0]
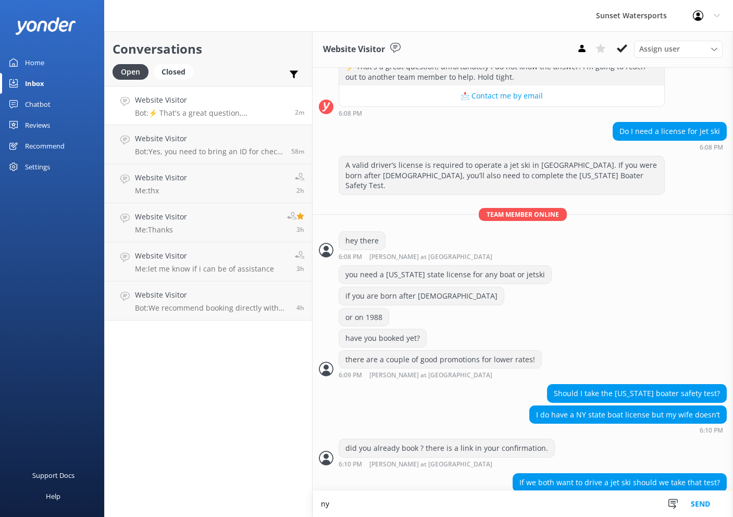
type textarea "n"
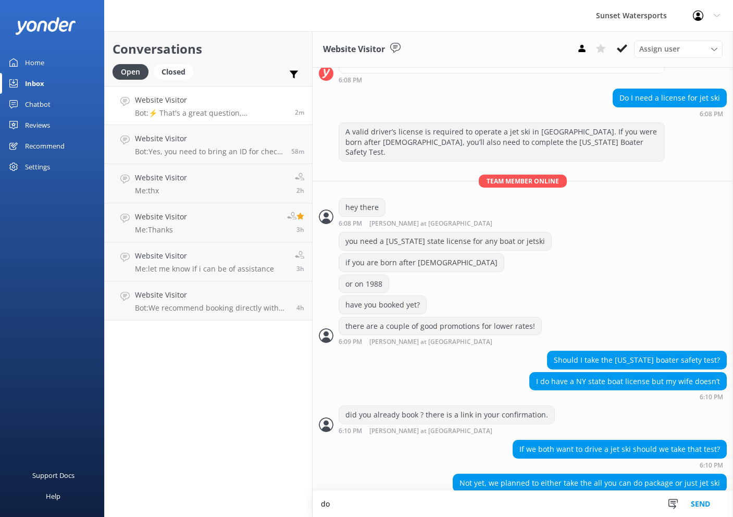
type textarea "d"
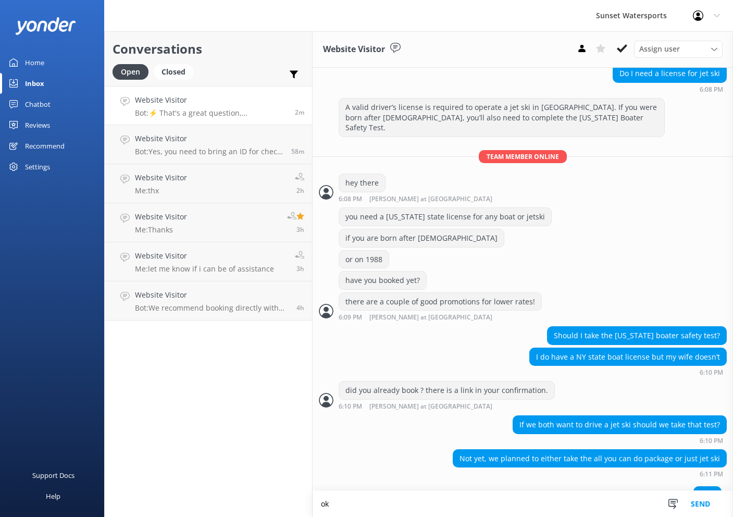
type textarea "o"
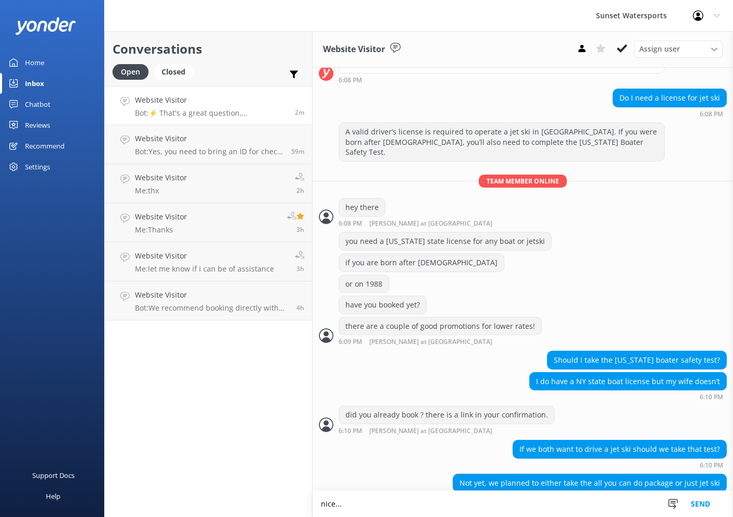
scroll to position [218, 0]
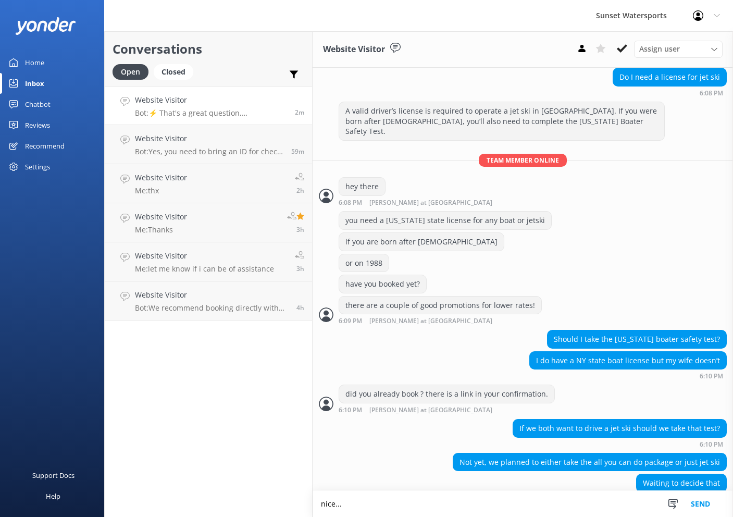
type textarea "nice..."
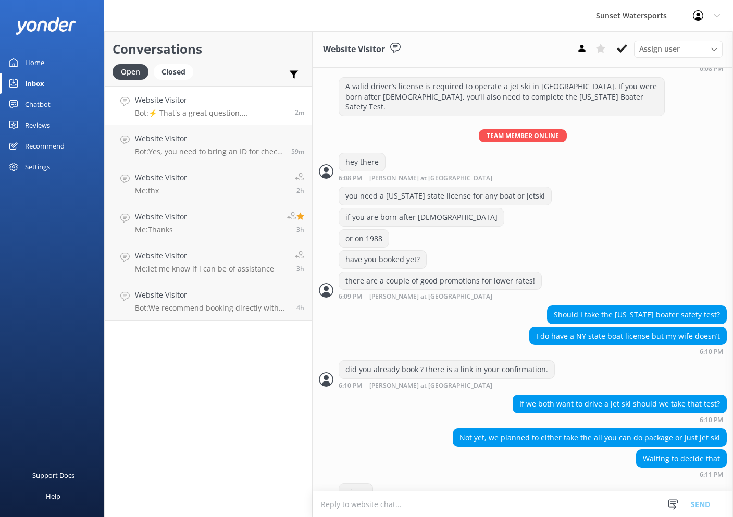
scroll to position [277, 0]
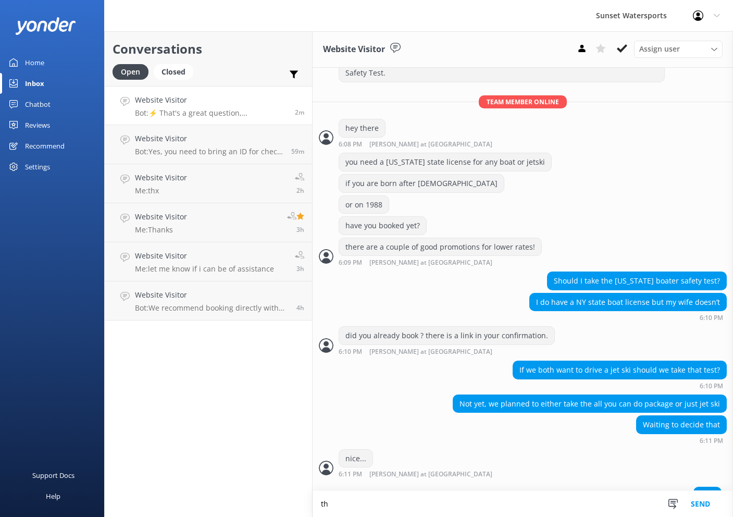
type textarea "t"
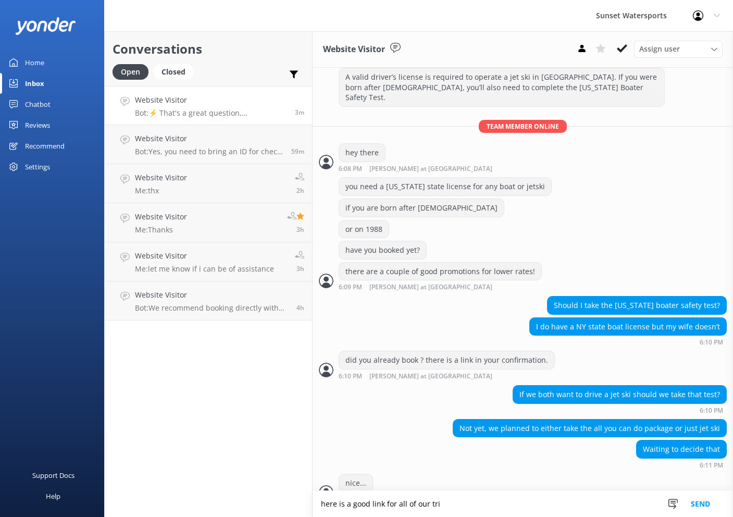
scroll to position [286, 0]
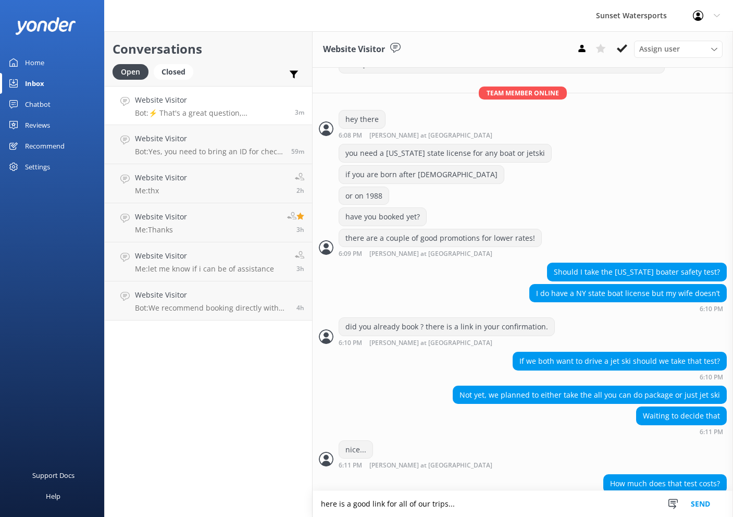
type textarea "here is a good link for all of our trips..."
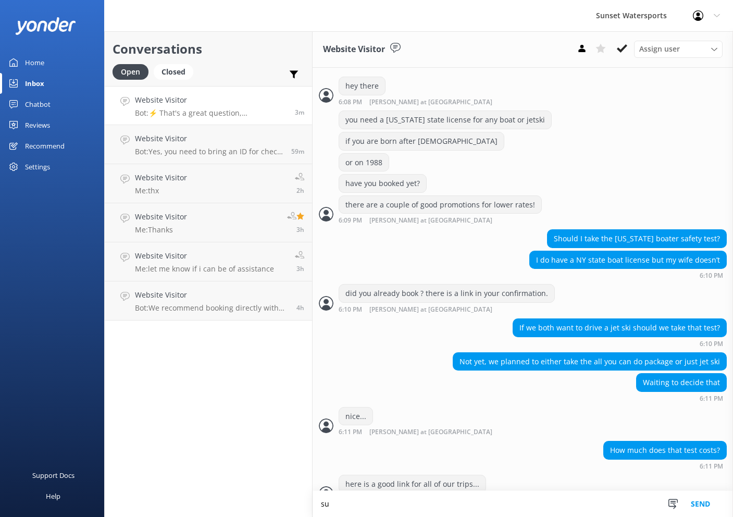
type textarea "s"
type textarea "www.tinyurl.com/sunsetbestdeals2025"
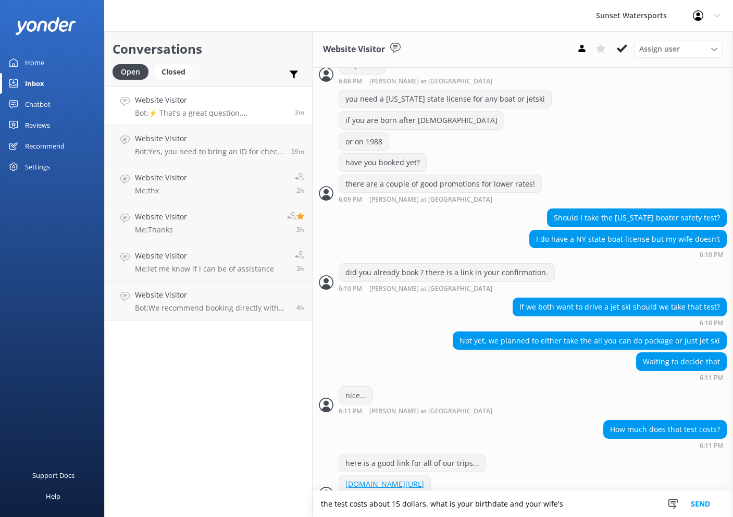
scroll to position [364, 0]
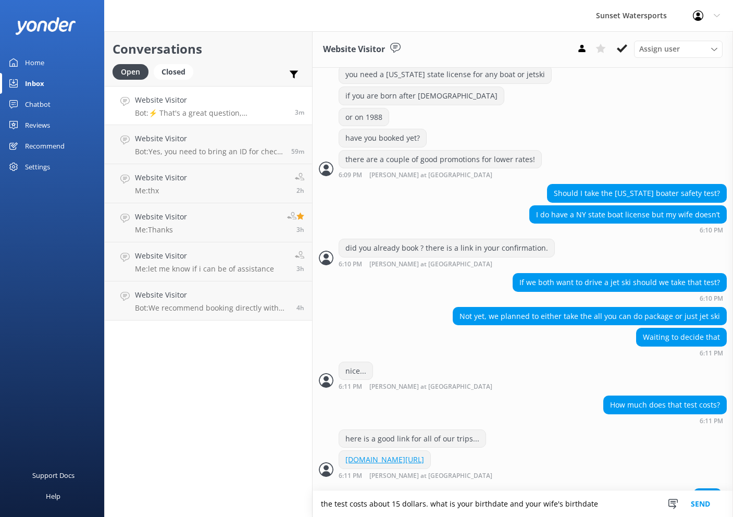
type textarea "the test costs about 15 dollars. what is your birthdate and your wife's birthda…"
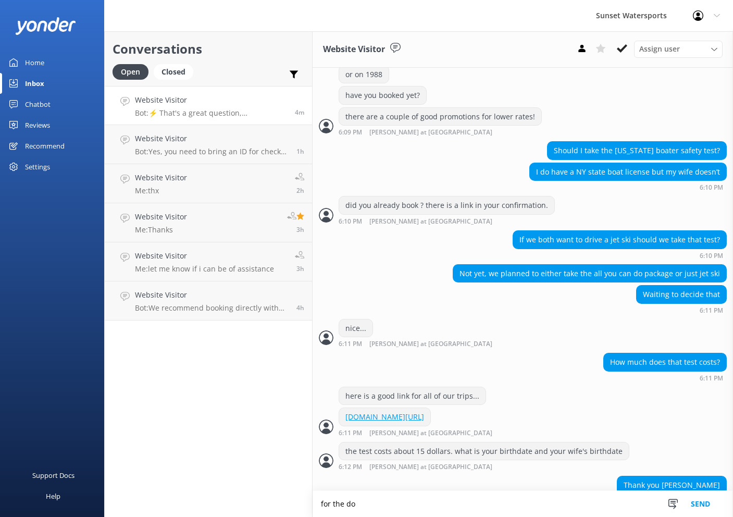
scroll to position [432, 0]
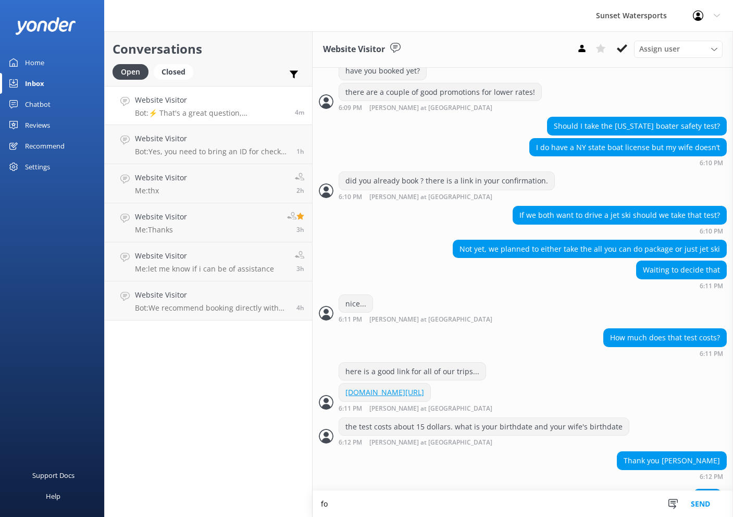
type textarea "f"
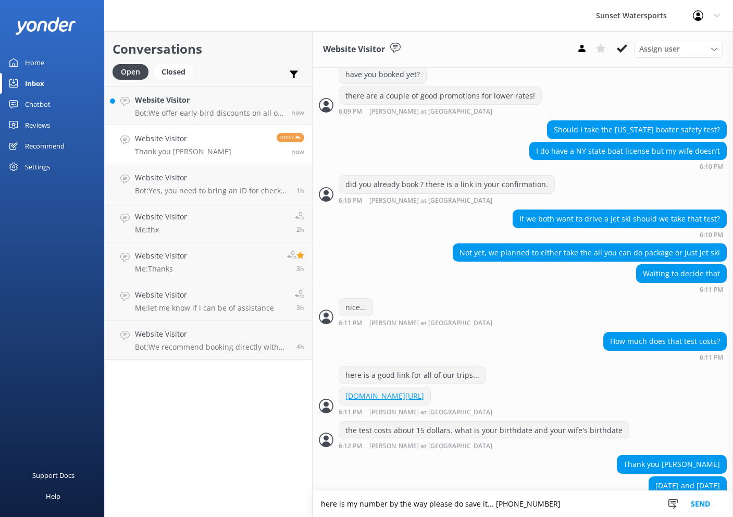
scroll to position [449, 0]
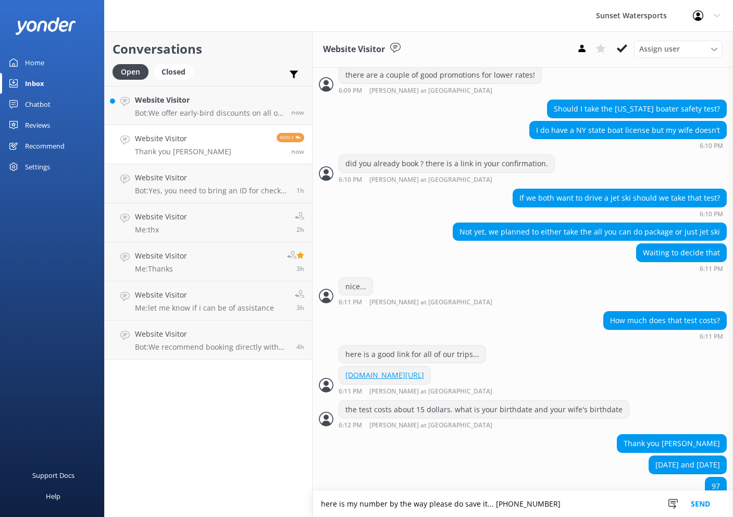
type textarea "here is my number by the way please do save it... 305-849-9615"
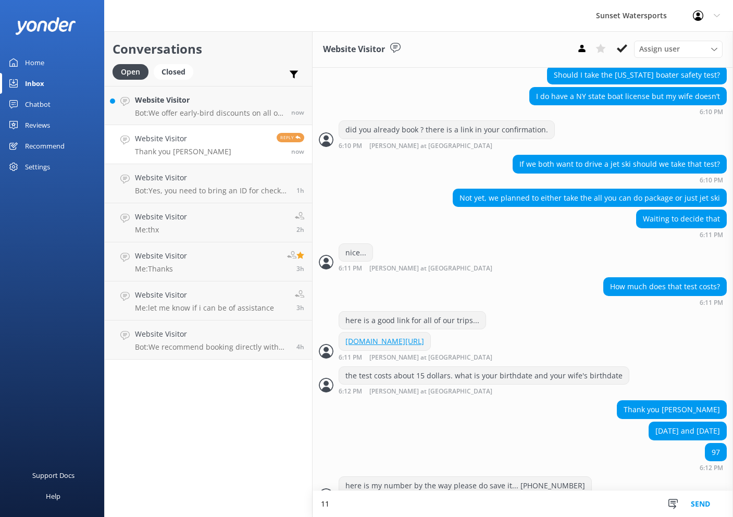
type textarea "1"
type textarea "1997 for both?"
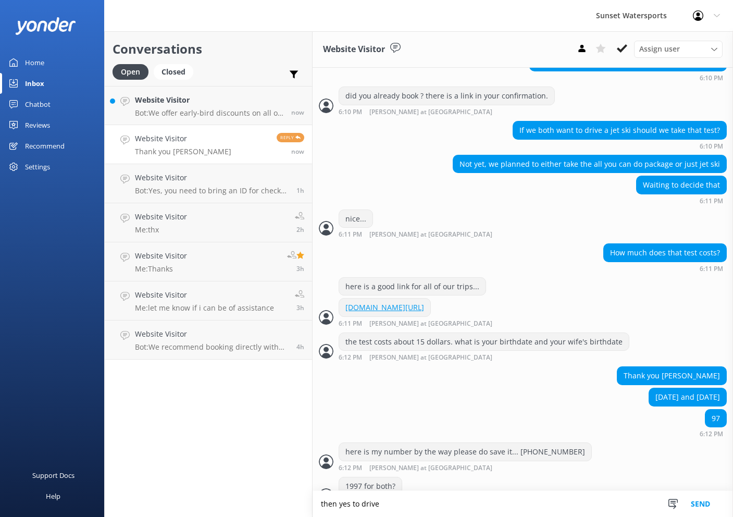
scroll to position [550, 0]
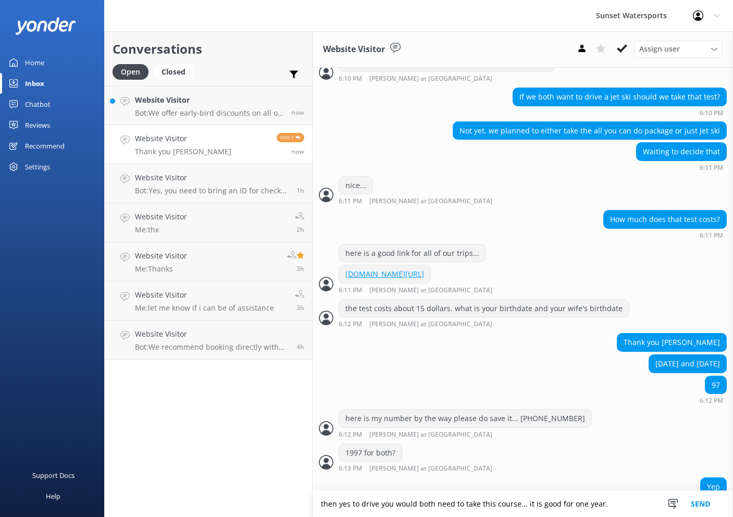
type textarea "then yes to drive you would both need to take this course... it is good for one…"
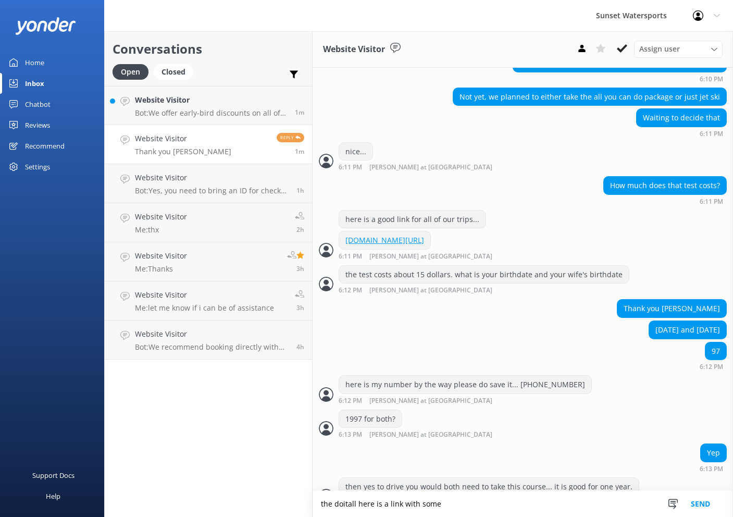
scroll to position [608, 0]
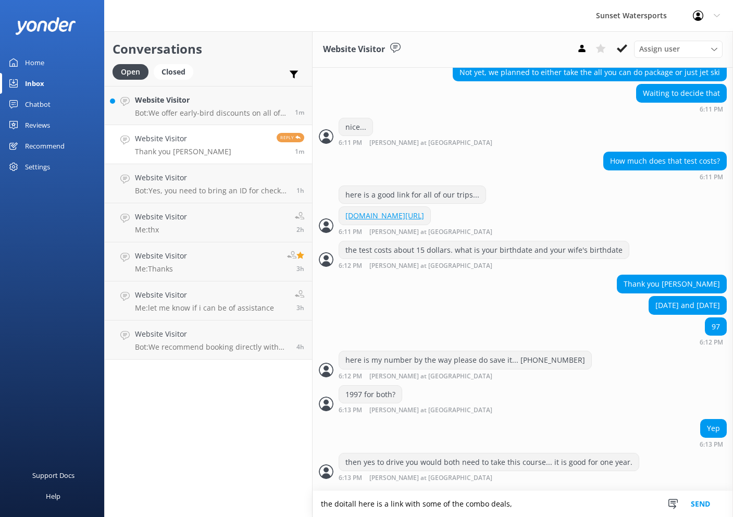
drag, startPoint x: 357, startPoint y: 507, endPoint x: 593, endPoint y: 529, distance: 237.1
click at [593, 517] on html "Sunset Watersports Profile Settings Logout Home Inbox Chatbot Content Products …" at bounding box center [366, 258] width 733 height 517
click at [511, 385] on div "1997 for both? 6:13 PM Lucas at Sunset Read" at bounding box center [523, 399] width 421 height 29
click at [487, 504] on textarea "the doitall" at bounding box center [523, 504] width 421 height 26
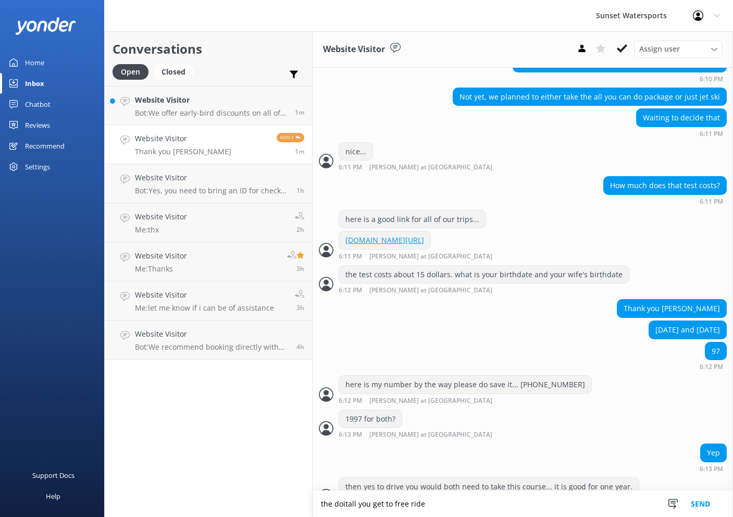
type textarea "the doitall you get to free ride"
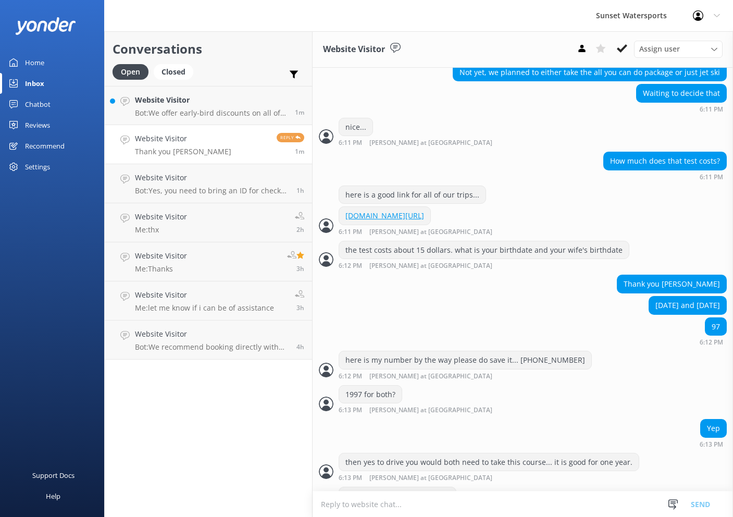
click at [487, 504] on textarea at bounding box center [523, 505] width 421 height 26
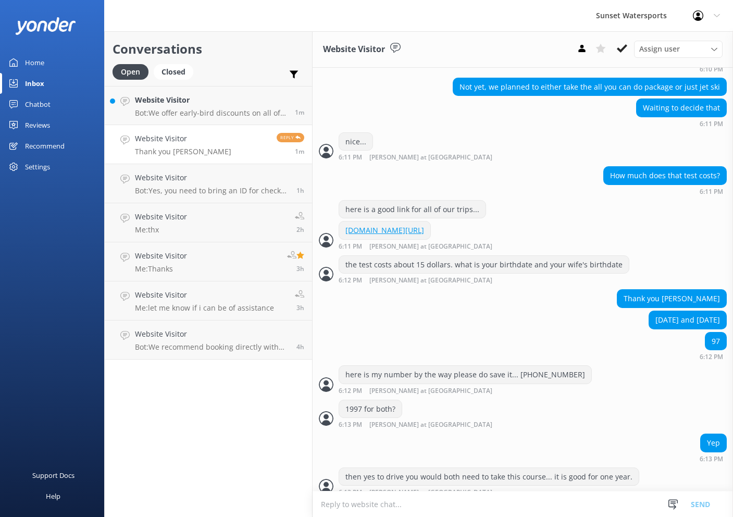
scroll to position [642, 0]
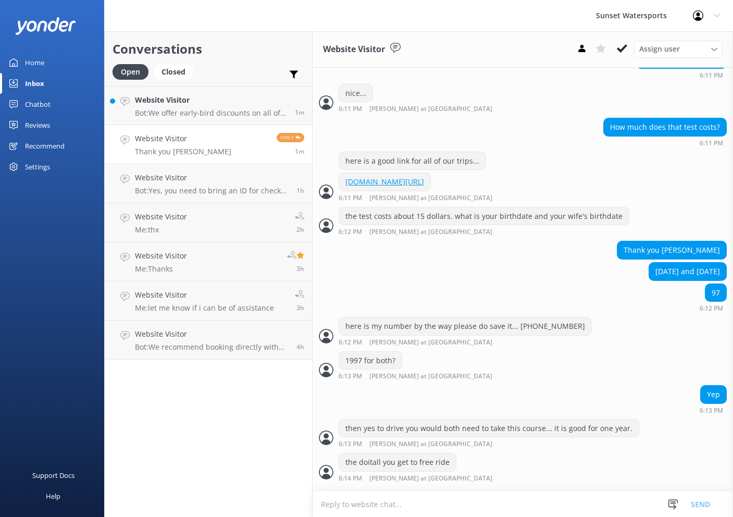
click at [433, 509] on textarea at bounding box center [523, 505] width 421 height 26
type textarea "but for the jetski tour, it is a great way to see the whole island and there ar…"
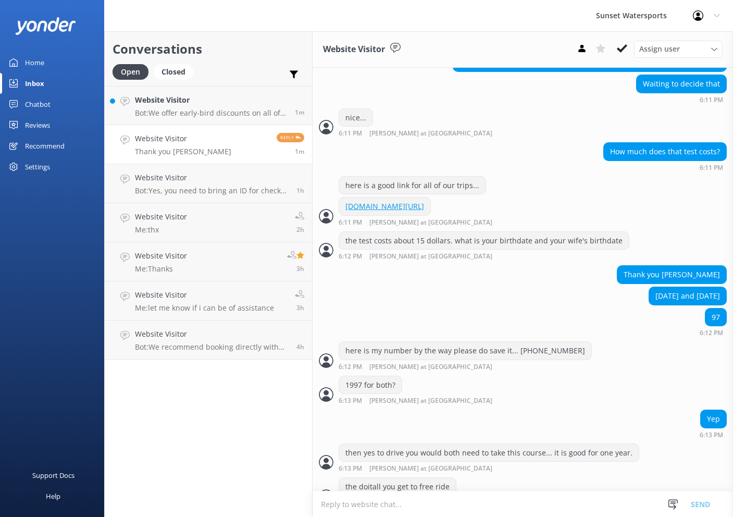
click at [433, 509] on textarea at bounding box center [523, 505] width 421 height 26
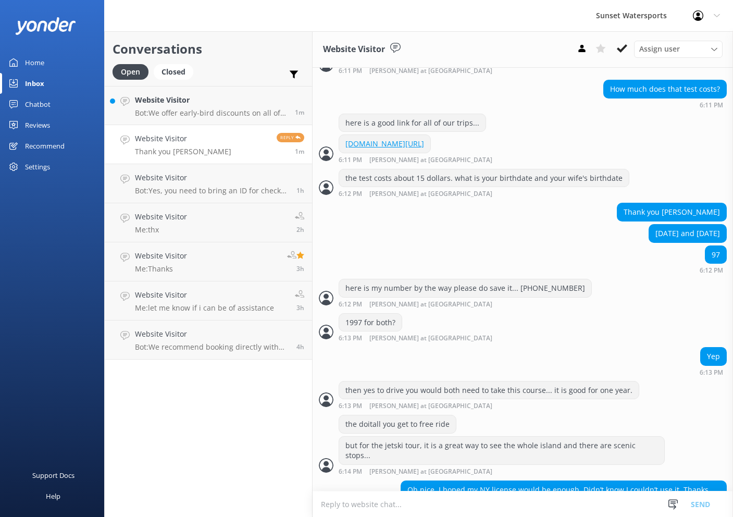
scroll to position [682, 0]
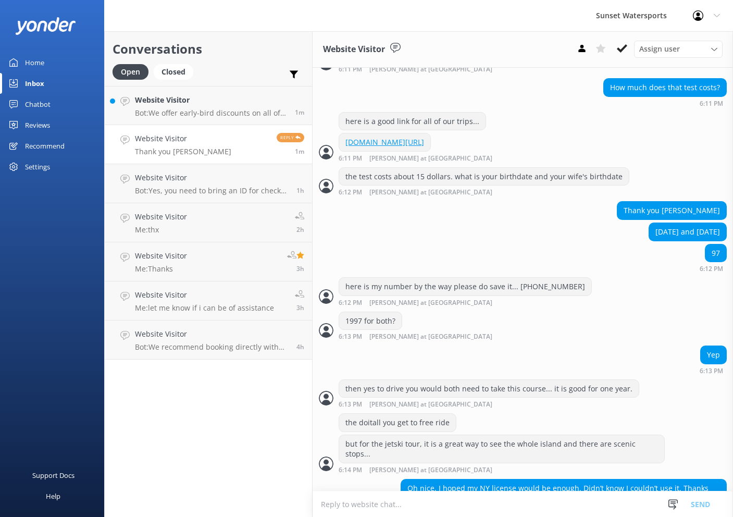
click at [417, 498] on textarea at bounding box center [523, 505] width 421 height 26
type textarea "sure thing!"
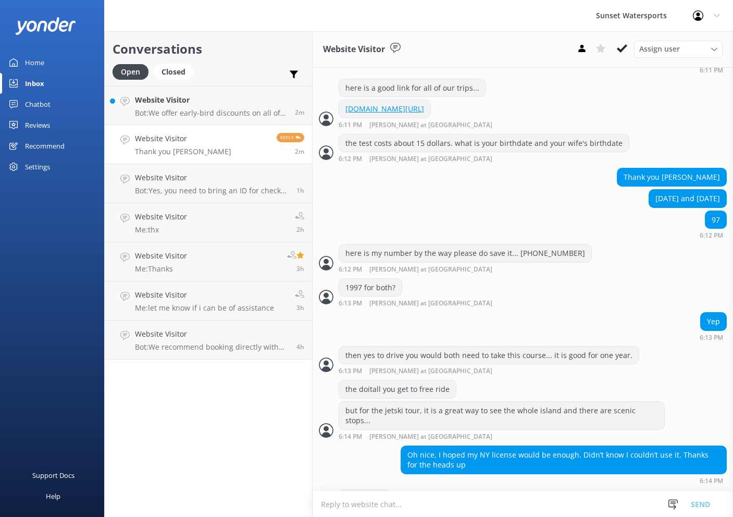
scroll to position [716, 0]
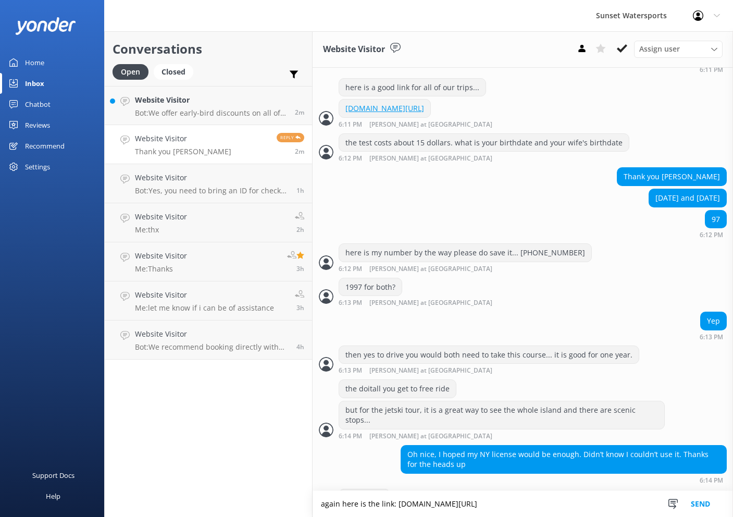
type textarea "again here is the link: www.tinyurl.com/sunsetbestdeals"
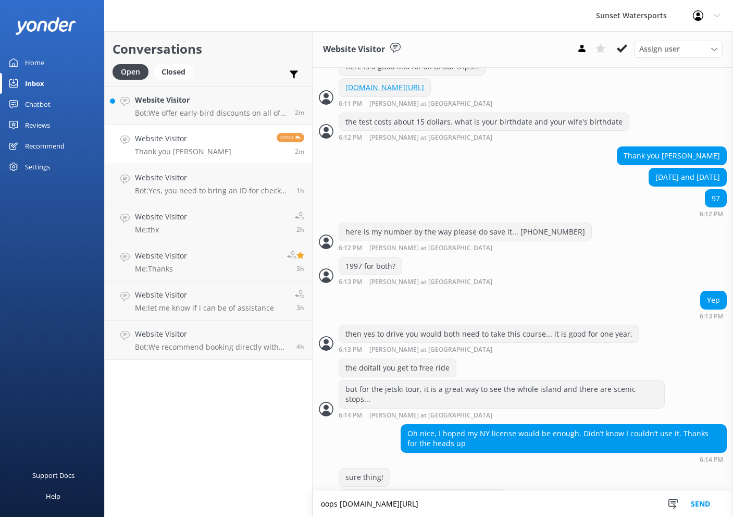
type textarea "oops www.tinyurl.com/sunsetbestdeals2025"
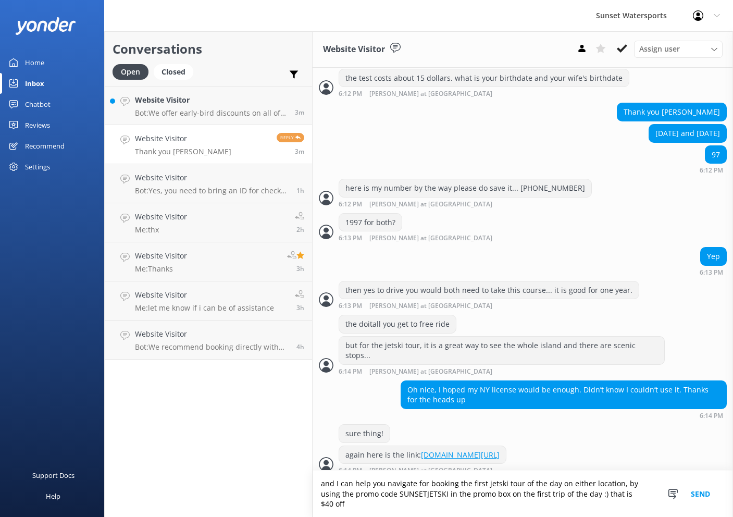
scroll to position [790, 0]
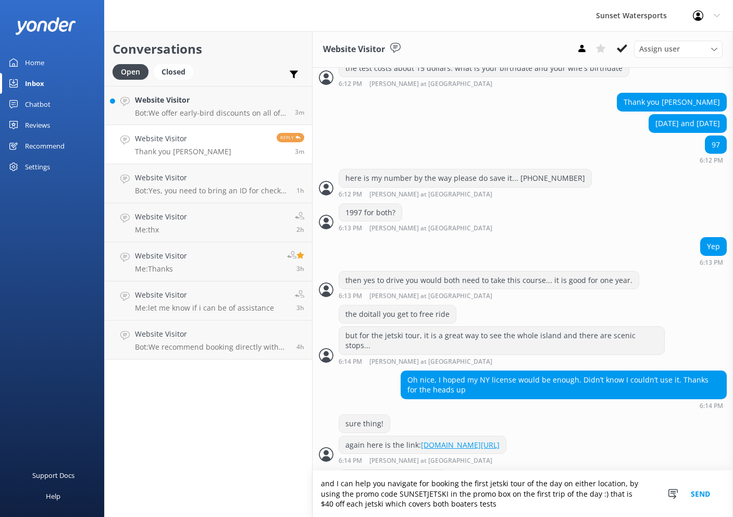
type textarea "and I can help you navigate for booking the first jetski tour of the day on eit…"
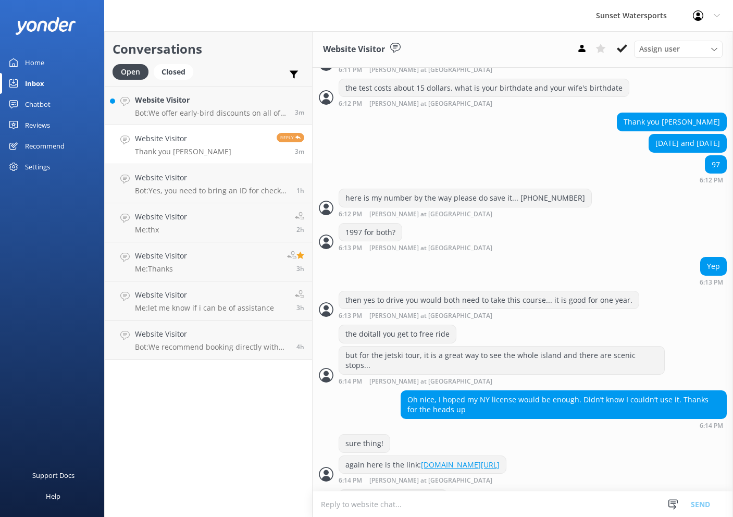
scroll to position [811, 0]
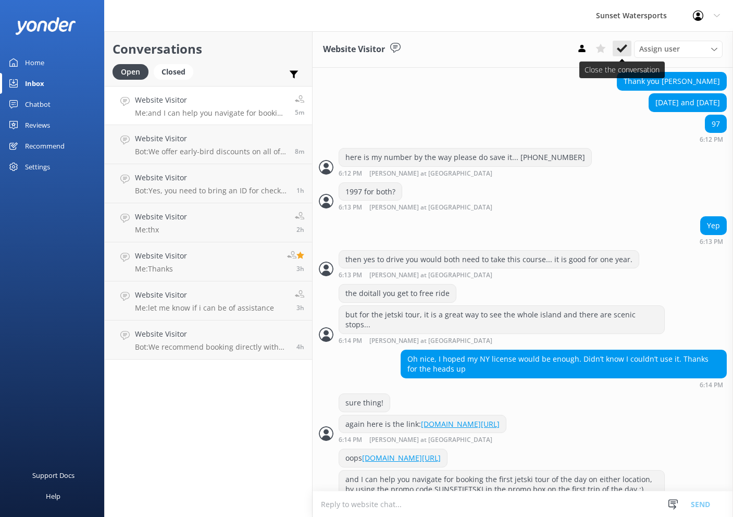
click at [623, 52] on icon at bounding box center [622, 48] width 10 height 10
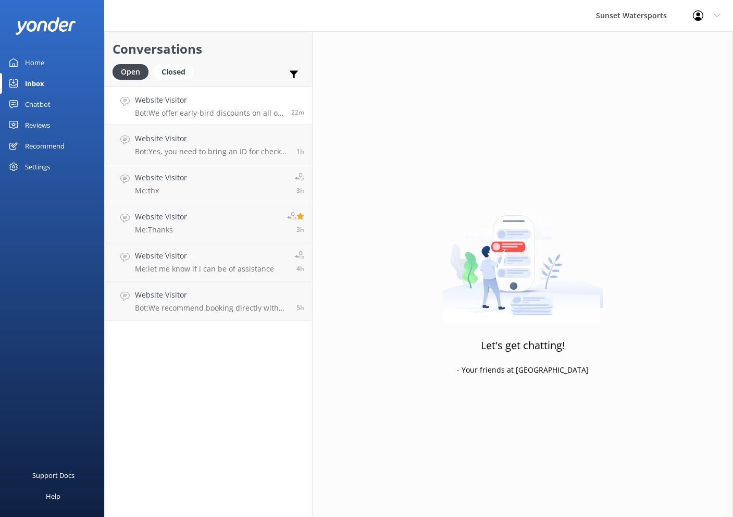
click at [216, 100] on h4 "Website Visitor" at bounding box center [209, 99] width 149 height 11
